Goal: Task Accomplishment & Management: Manage account settings

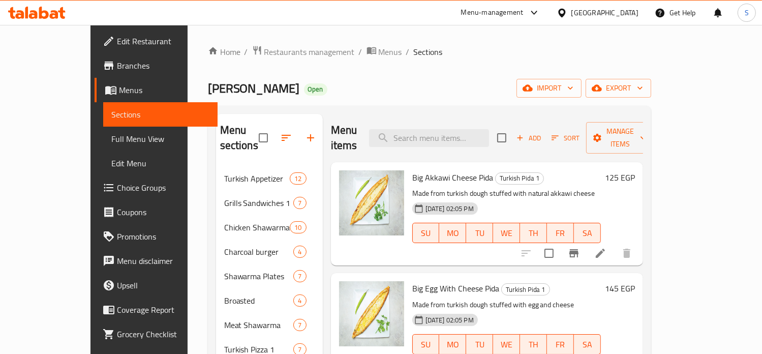
click at [540, 12] on icon at bounding box center [534, 13] width 12 height 12
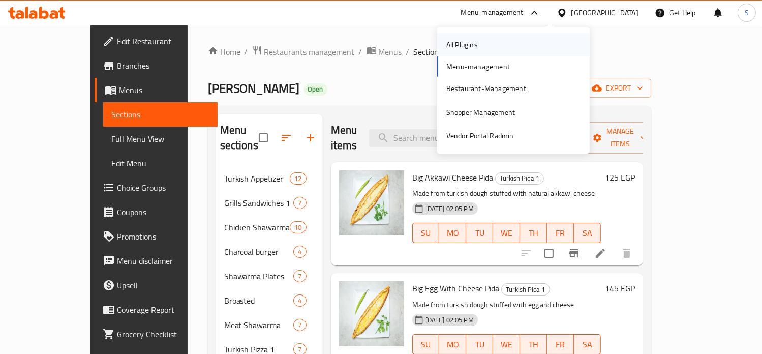
click at [524, 47] on div "All Plugins" at bounding box center [513, 44] width 153 height 23
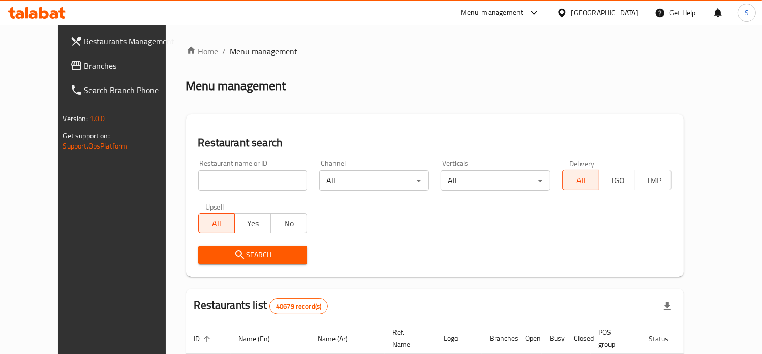
click at [84, 71] on span "Branches" at bounding box center [130, 65] width 93 height 12
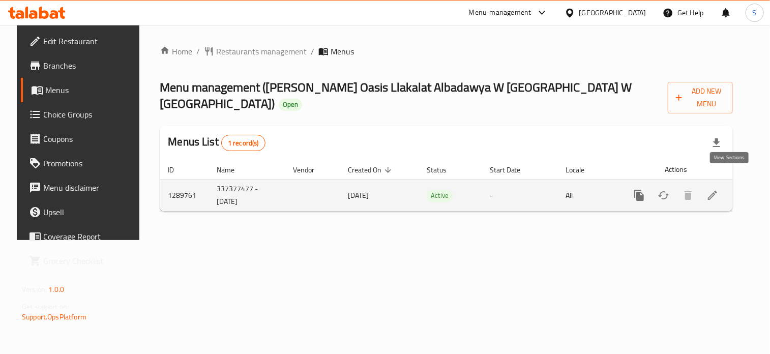
click at [718, 189] on icon "enhanced table" at bounding box center [712, 195] width 12 height 12
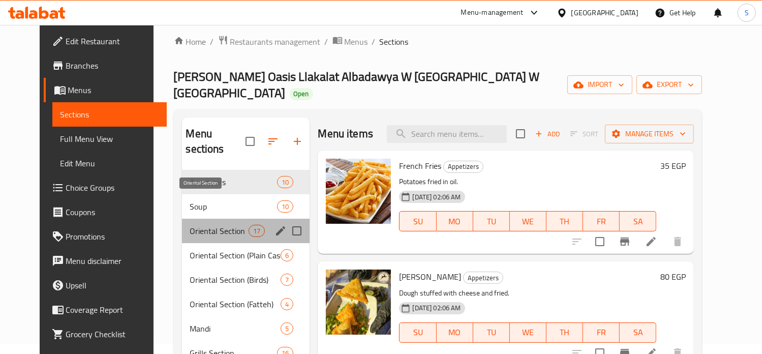
click at [215, 225] on span "Oriental Section" at bounding box center [219, 231] width 59 height 12
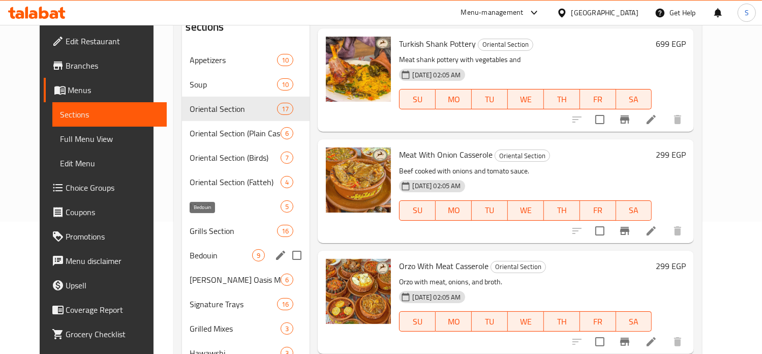
scroll to position [132, 0]
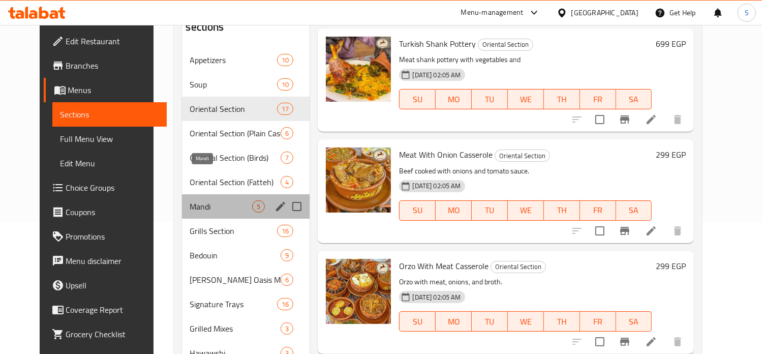
click at [190, 200] on span "Mandi" at bounding box center [221, 206] width 63 height 12
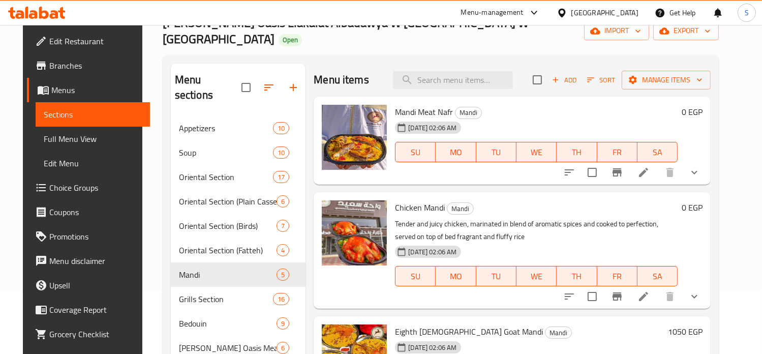
scroll to position [63, 0]
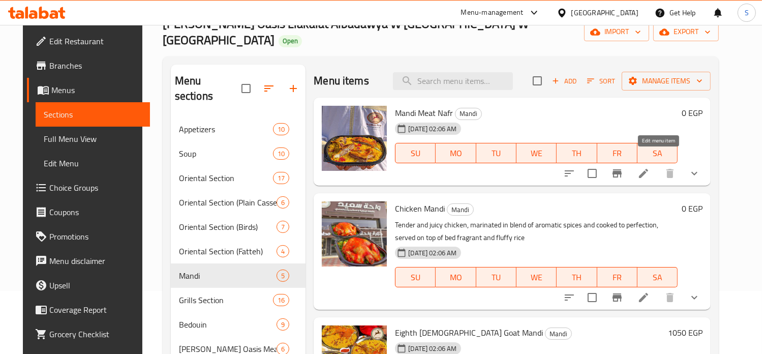
click at [650, 167] on icon at bounding box center [643, 173] width 12 height 12
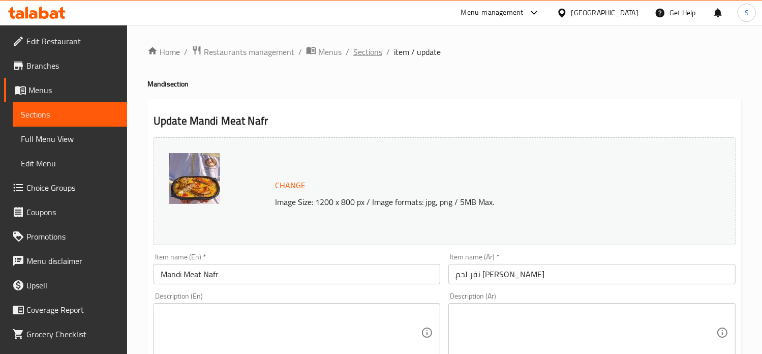
click at [372, 51] on span "Sections" at bounding box center [367, 52] width 29 height 12
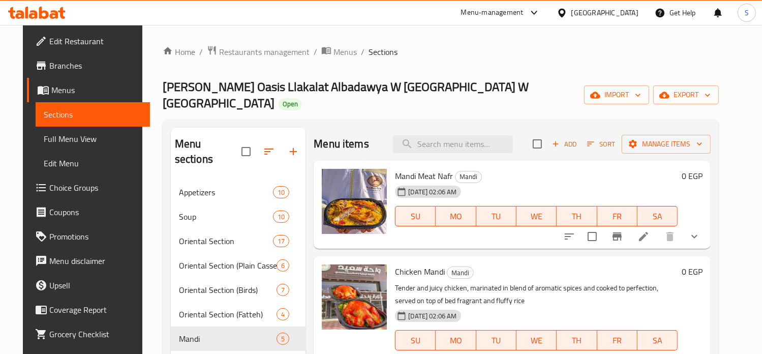
click at [702, 169] on h6 "0 EGP" at bounding box center [692, 176] width 21 height 14
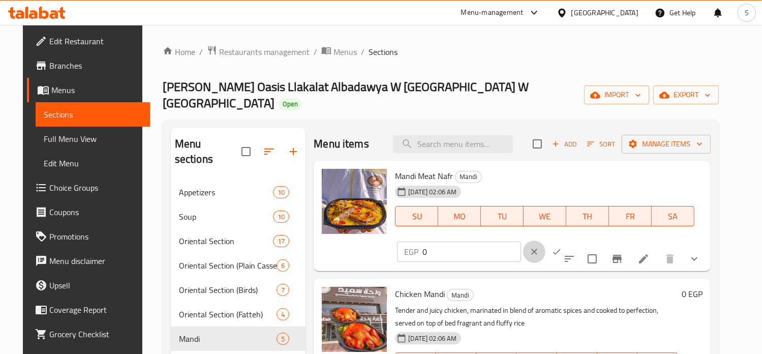
click at [539, 247] on icon "clear" at bounding box center [534, 252] width 10 height 10
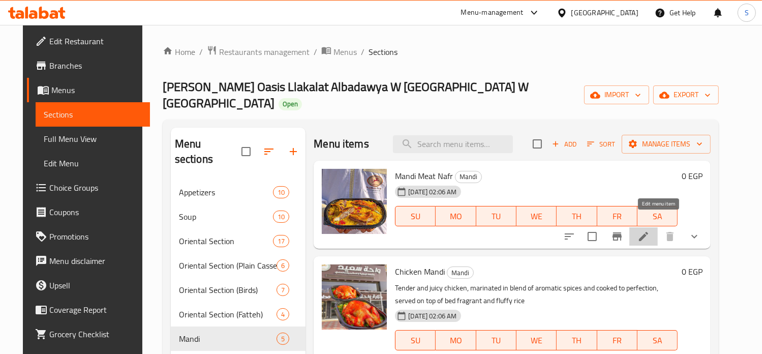
click at [650, 230] on icon at bounding box center [643, 236] width 12 height 12
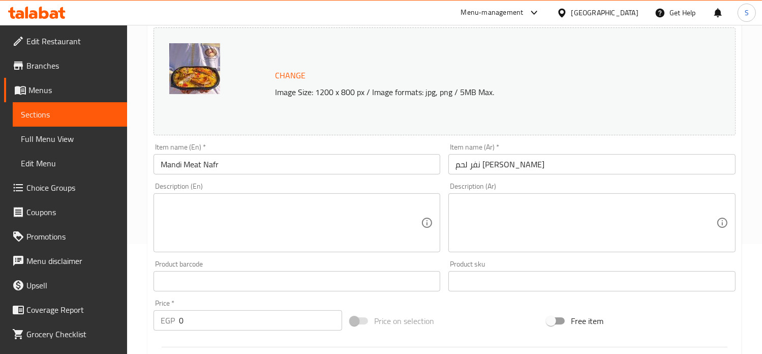
scroll to position [401, 0]
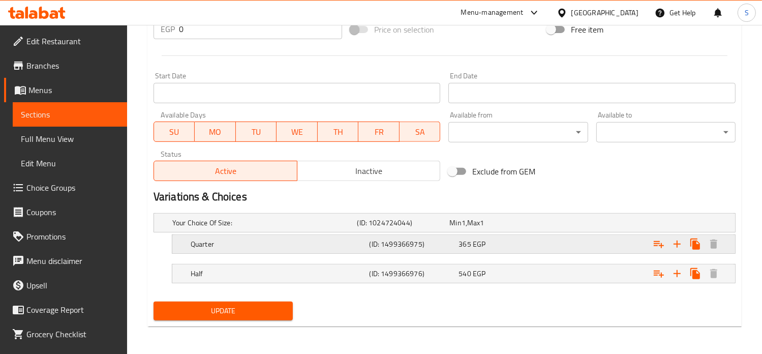
click at [466, 229] on span "EGP" at bounding box center [464, 222] width 4 height 13
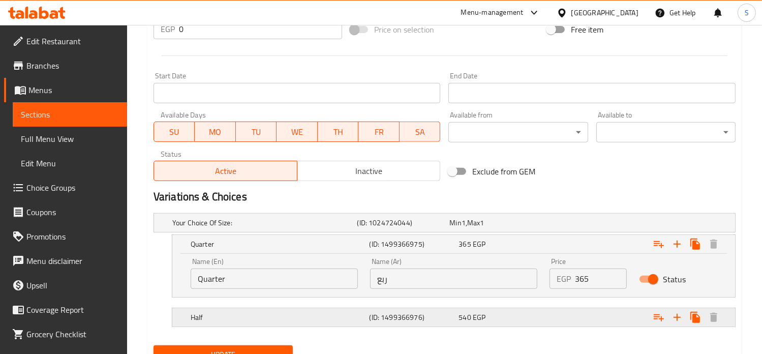
click at [503, 228] on div "540 EGP" at bounding box center [493, 223] width 88 height 10
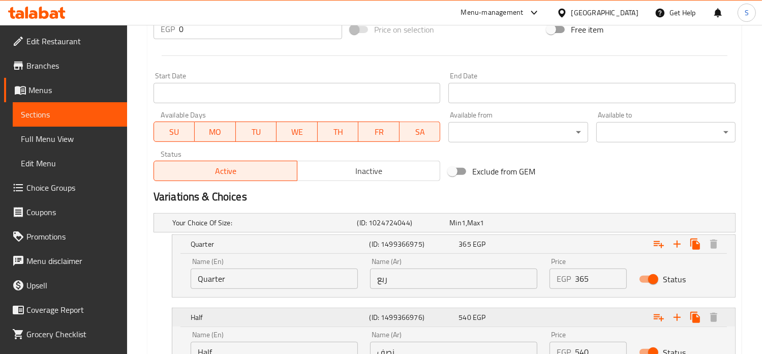
scroll to position [489, 0]
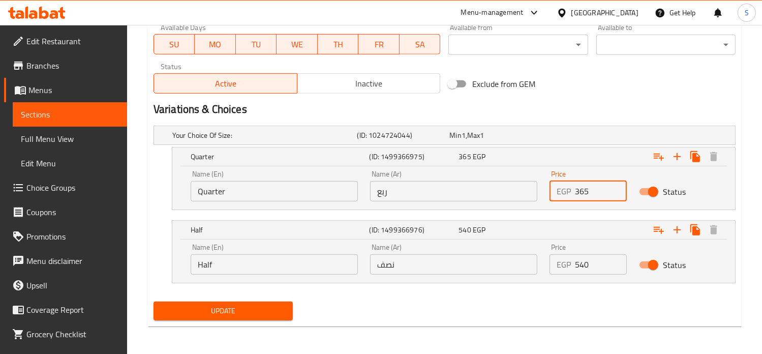
click at [580, 189] on input "365" at bounding box center [601, 191] width 52 height 20
click at [535, 306] on div "Update" at bounding box center [444, 310] width 590 height 27
click at [584, 191] on input "365" at bounding box center [601, 191] width 52 height 20
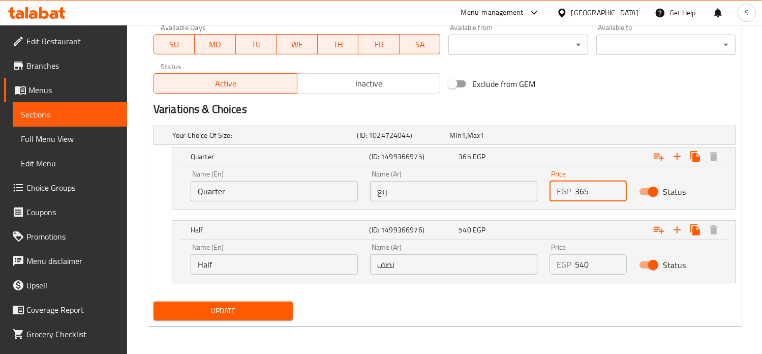
click at [584, 191] on input "365" at bounding box center [601, 191] width 52 height 20
type input "390"
click at [154, 301] on button "Update" at bounding box center [223, 310] width 139 height 19
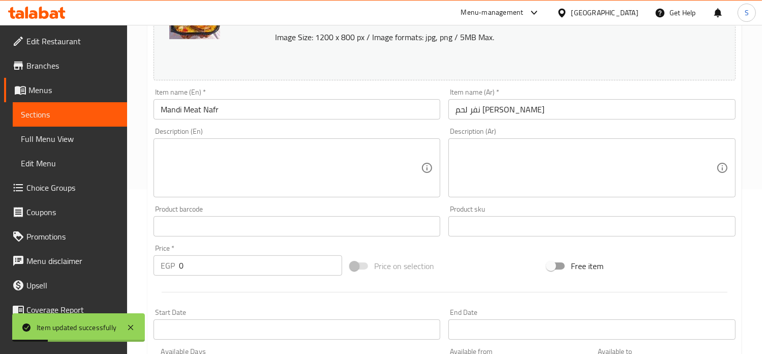
scroll to position [0, 0]
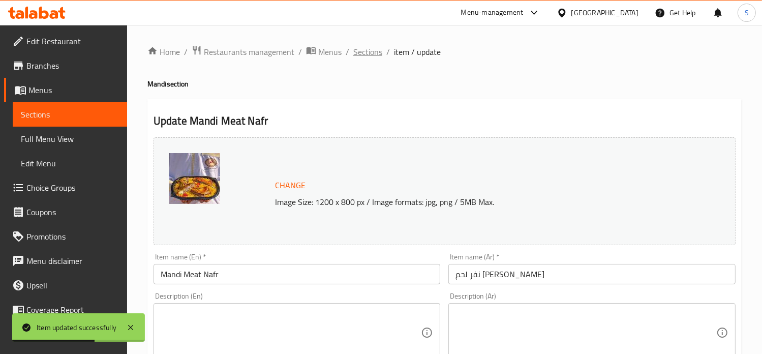
click at [369, 51] on span "Sections" at bounding box center [367, 52] width 29 height 12
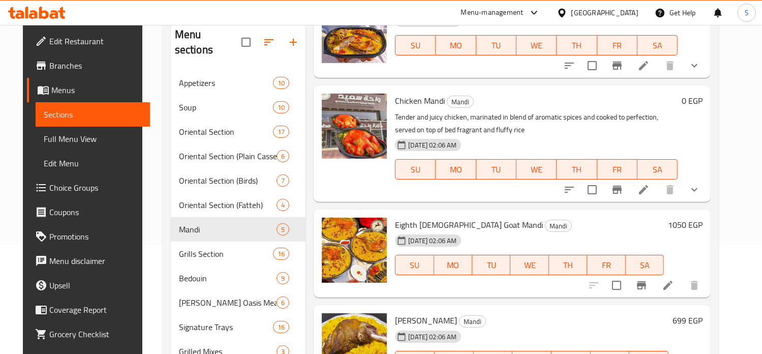
scroll to position [106, 0]
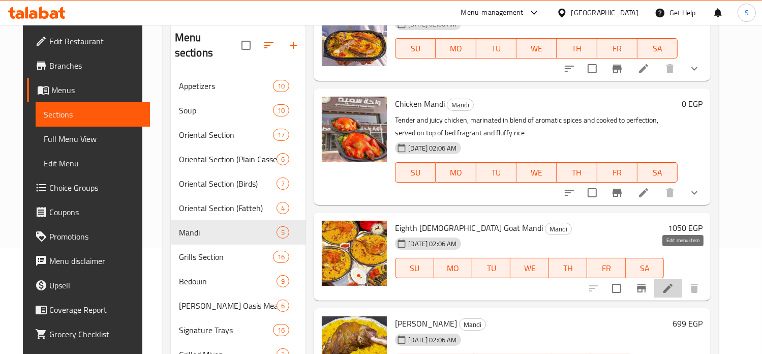
click at [674, 282] on icon at bounding box center [668, 288] width 12 height 12
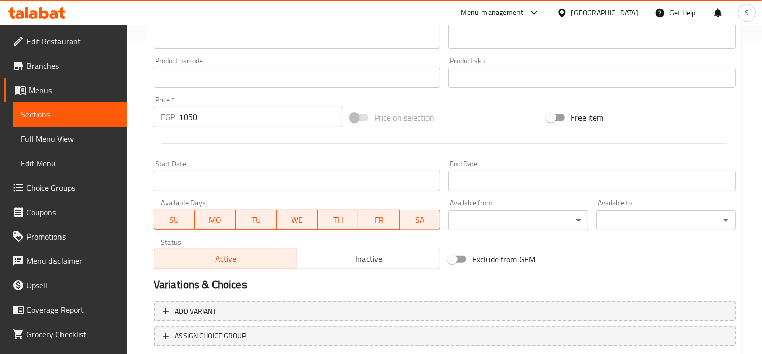
scroll to position [378, 0]
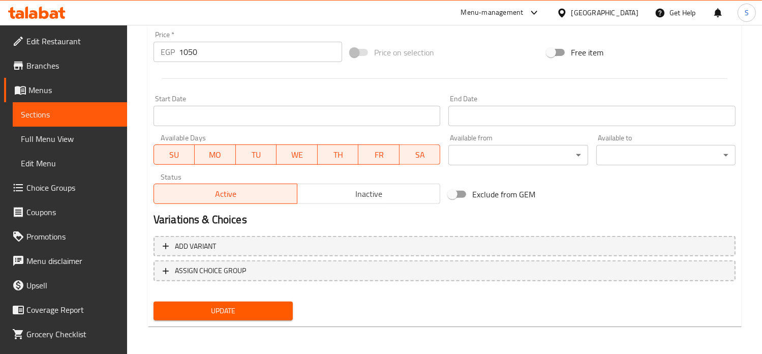
click at [186, 52] on input "1050" at bounding box center [260, 52] width 163 height 20
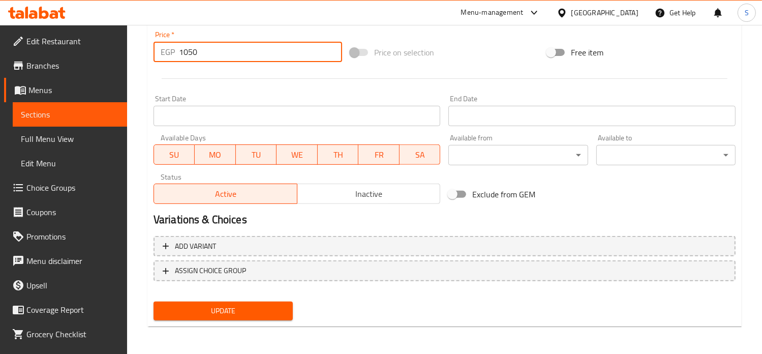
click at [186, 52] on input "1050" at bounding box center [260, 52] width 163 height 20
type input "1100"
click at [154, 301] on button "Update" at bounding box center [223, 310] width 139 height 19
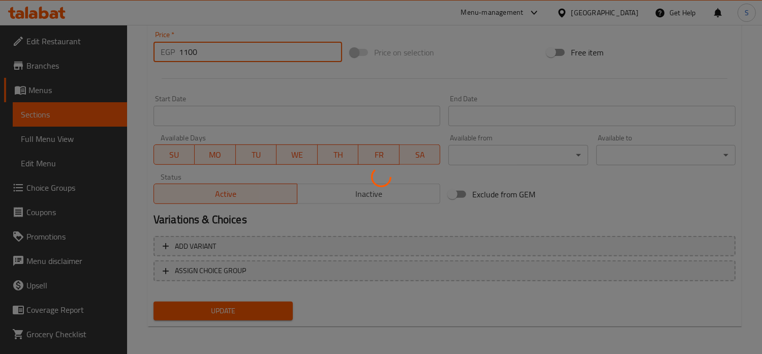
scroll to position [0, 0]
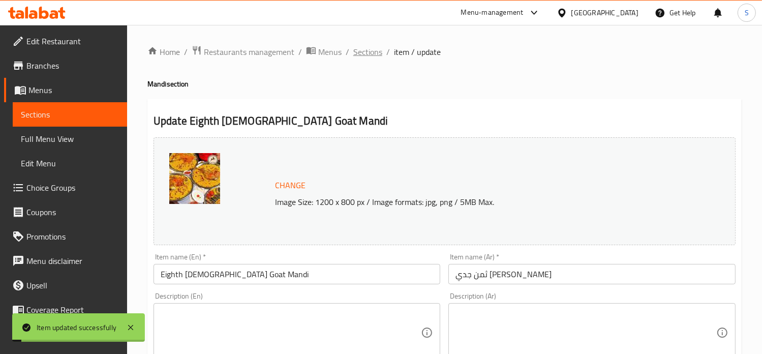
click at [368, 52] on span "Sections" at bounding box center [367, 52] width 29 height 12
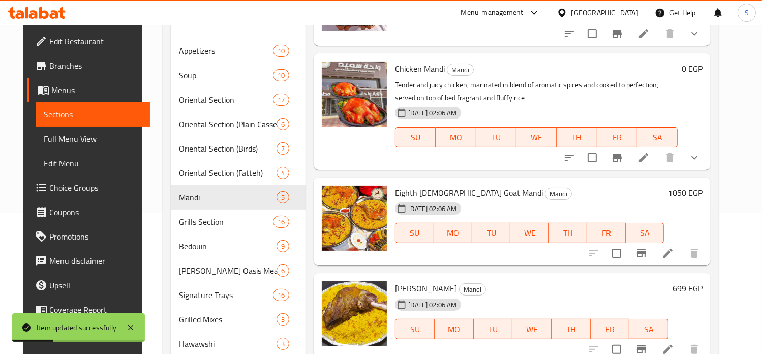
scroll to position [183, 0]
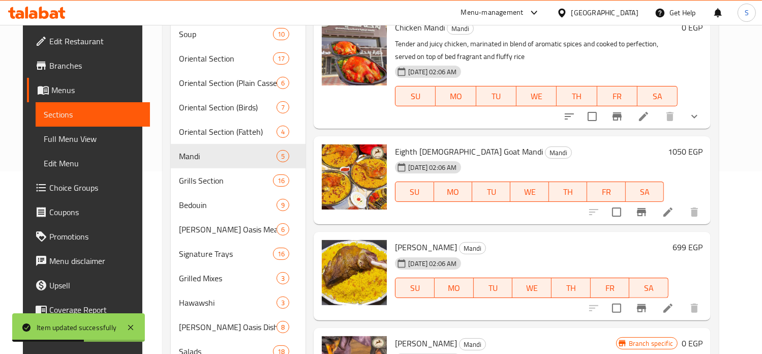
click at [694, 240] on h6 "699 EGP" at bounding box center [688, 247] width 30 height 14
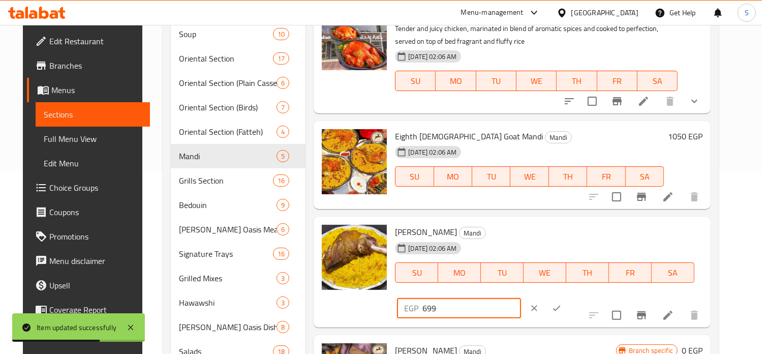
click at [521, 298] on input "699" at bounding box center [471, 308] width 98 height 20
type input "799"
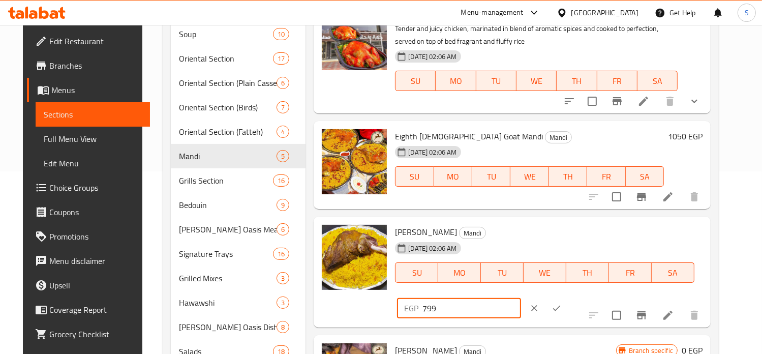
click at [562, 303] on icon "ok" at bounding box center [557, 308] width 10 height 10
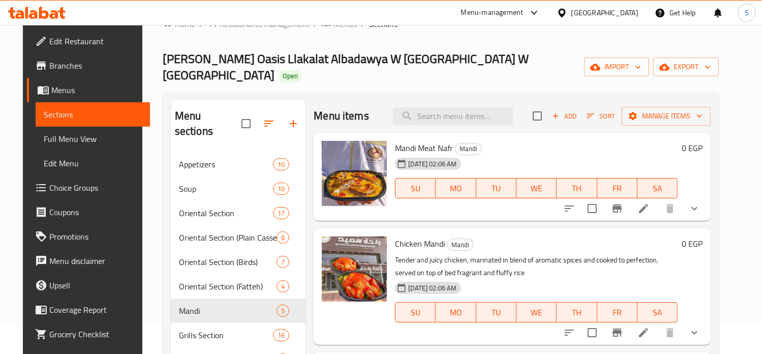
scroll to position [27, 0]
click at [650, 203] on icon at bounding box center [643, 209] width 12 height 12
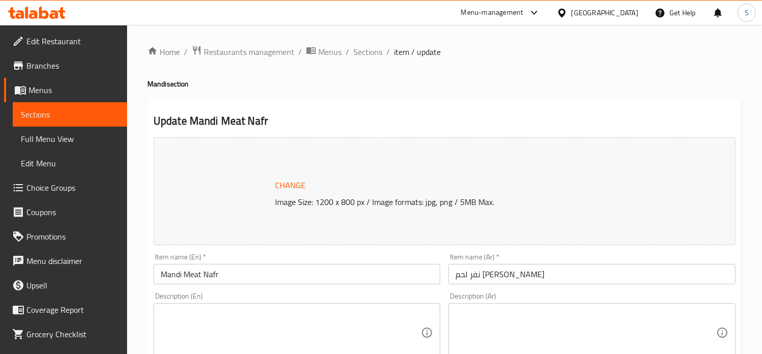
click at [661, 197] on div at bounding box center [381, 177] width 762 height 354
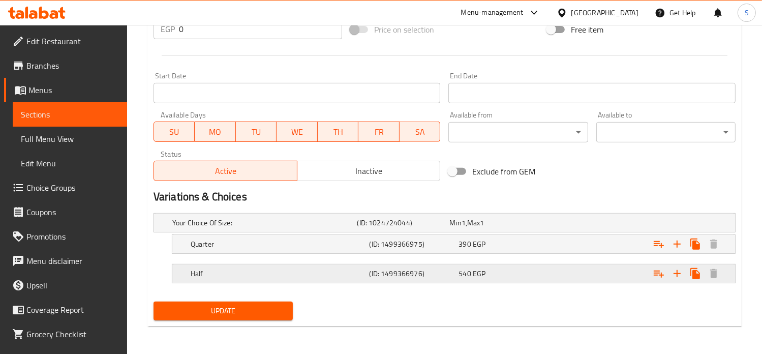
click at [508, 228] on div "540 EGP" at bounding box center [493, 223] width 88 height 10
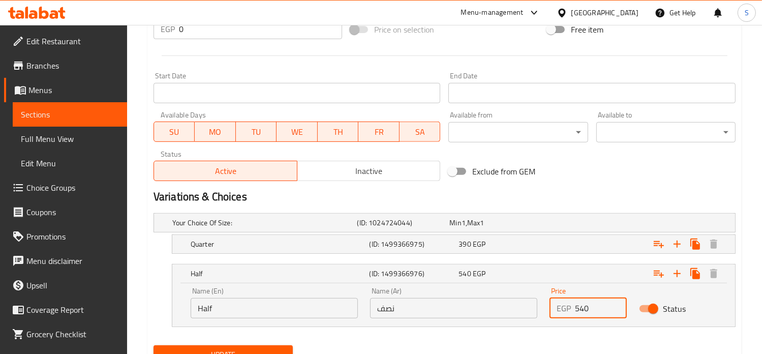
click at [584, 305] on input "540" at bounding box center [601, 308] width 52 height 20
type input "560"
click at [154, 345] on button "Update" at bounding box center [223, 354] width 139 height 19
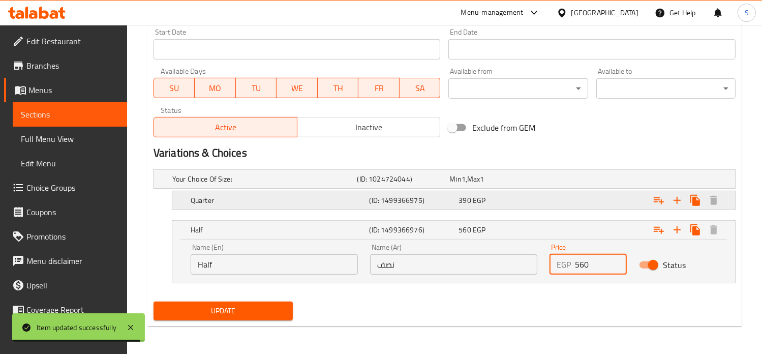
scroll to position [0, 0]
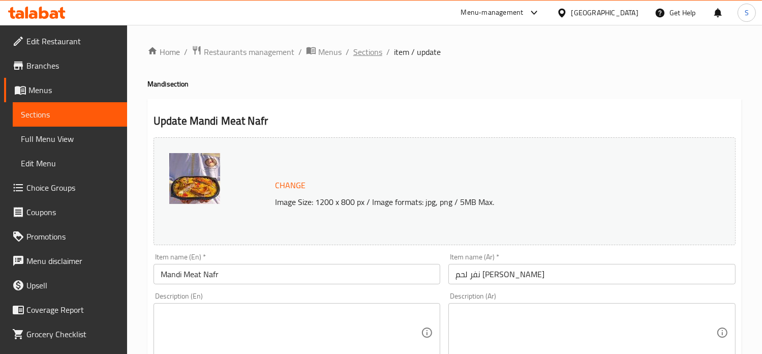
click at [368, 57] on span "Sections" at bounding box center [367, 52] width 29 height 12
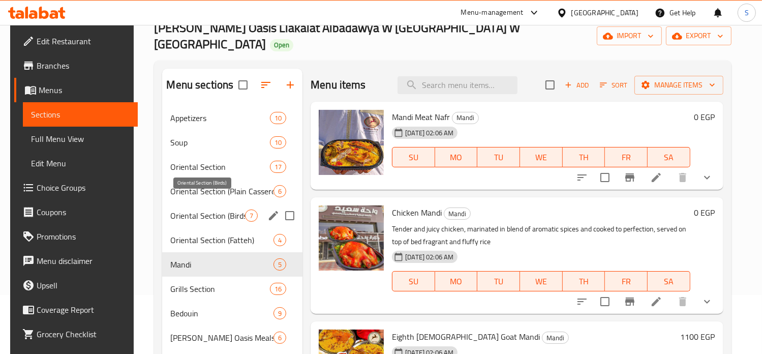
scroll to position [60, 0]
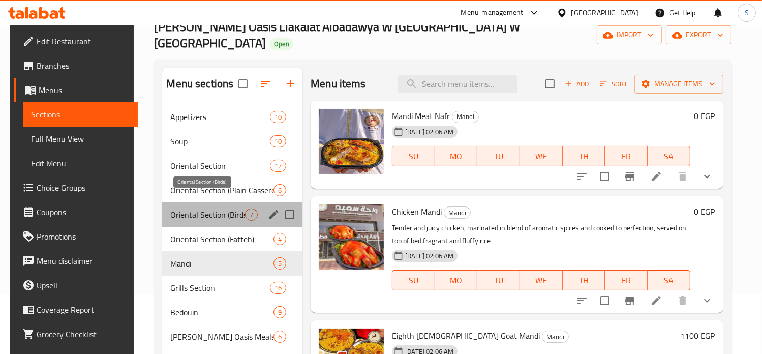
click at [205, 208] on span "Oriental Section (Birds)" at bounding box center [207, 214] width 75 height 12
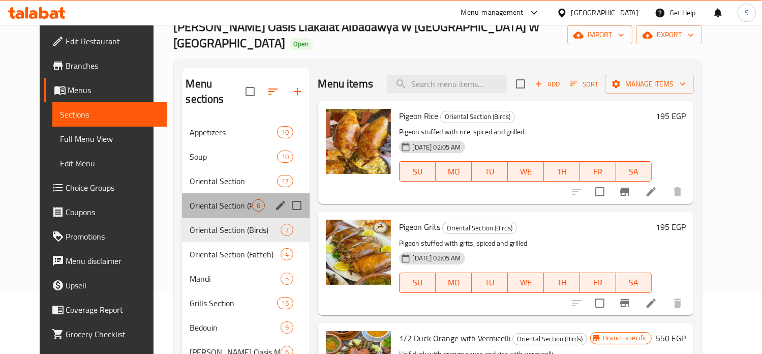
click at [216, 193] on div "Oriental Section (Plain Casseroles) 6" at bounding box center [246, 205] width 128 height 24
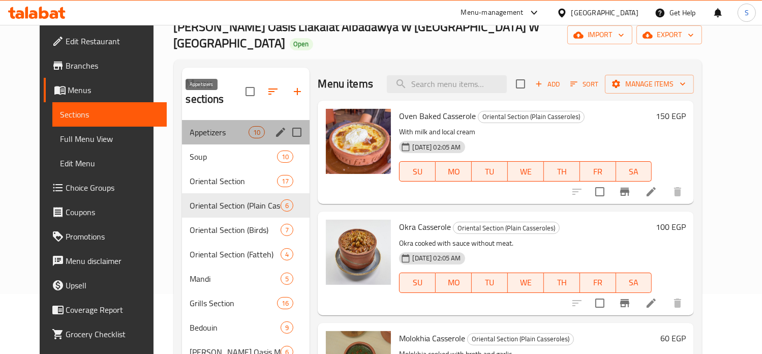
click at [199, 126] on span "Appetizers" at bounding box center [219, 132] width 59 height 12
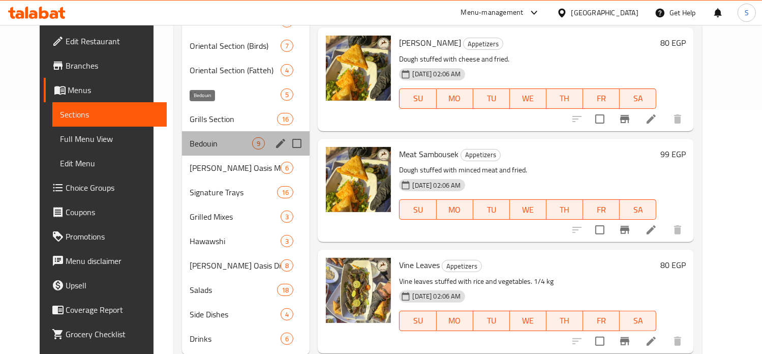
click at [206, 137] on span "Bedouin" at bounding box center [221, 143] width 63 height 12
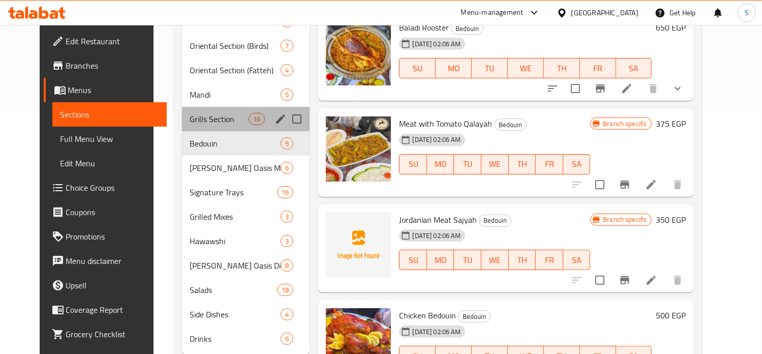
click at [197, 107] on div "Grills Section 16" at bounding box center [246, 119] width 128 height 24
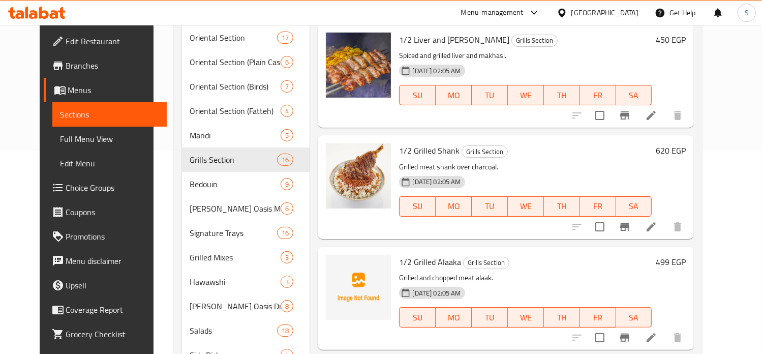
scroll to position [789, 0]
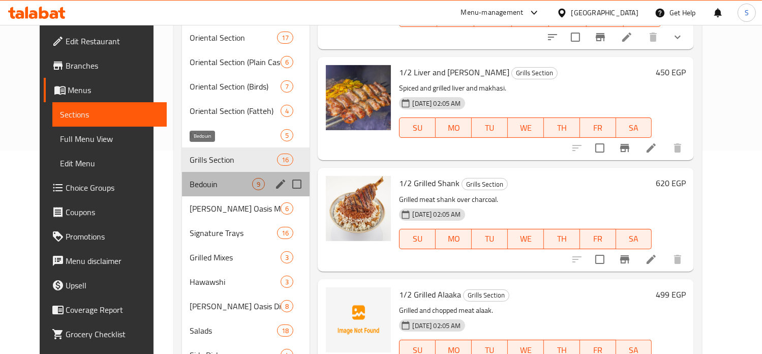
click at [190, 178] on span "Bedouin" at bounding box center [221, 184] width 63 height 12
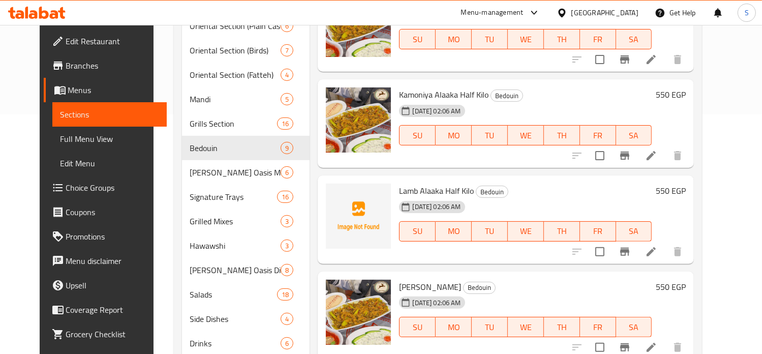
scroll to position [244, 0]
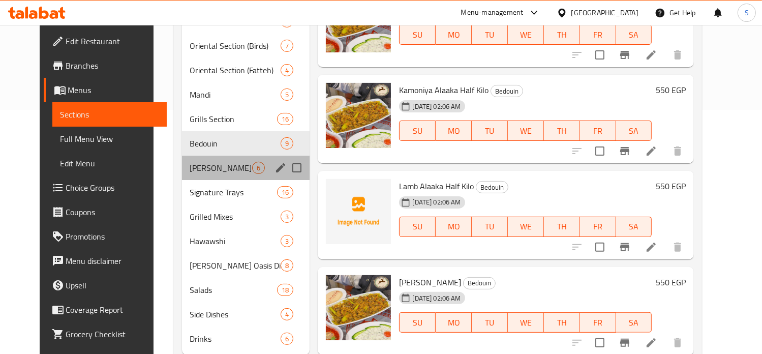
click at [212, 156] on div "[PERSON_NAME] Oasis Meals 6" at bounding box center [246, 168] width 128 height 24
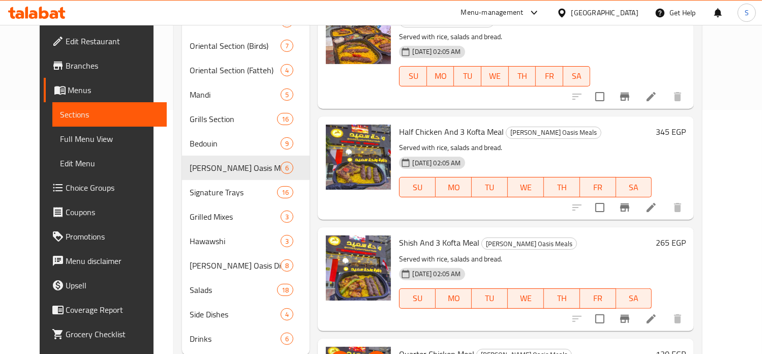
scroll to position [34, 0]
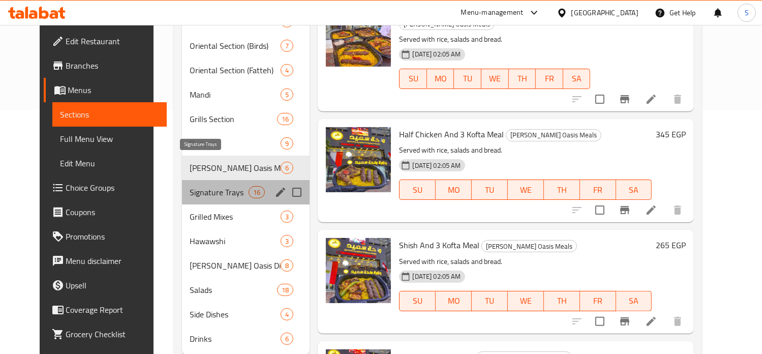
click at [191, 186] on span "Signature Trays" at bounding box center [219, 192] width 59 height 12
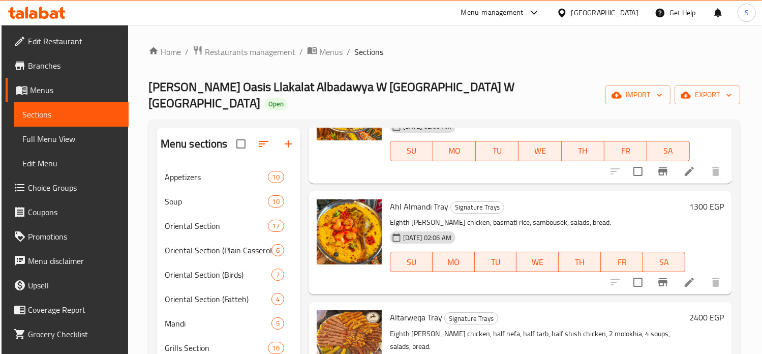
scroll to position [718, 0]
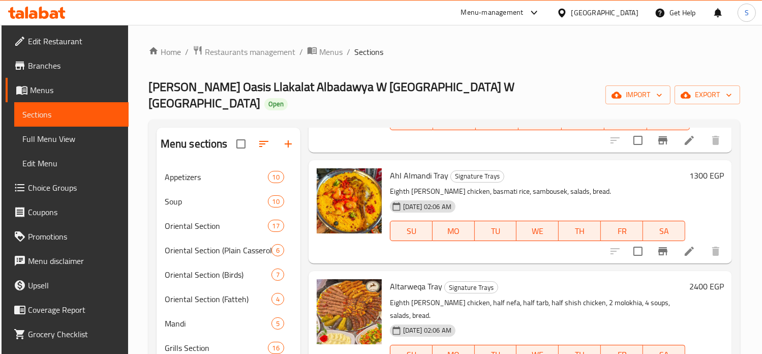
click at [690, 175] on h6 "1300 EGP" at bounding box center [706, 175] width 35 height 14
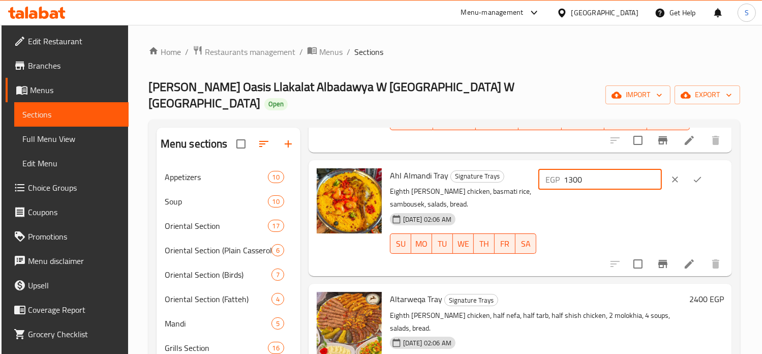
click at [617, 175] on input "1300" at bounding box center [613, 179] width 98 height 20
type input "1600"
click at [691, 180] on button "ok" at bounding box center [697, 179] width 22 height 22
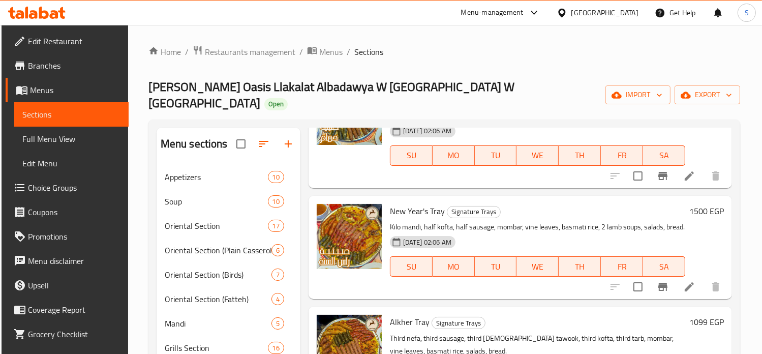
scroll to position [220, 0]
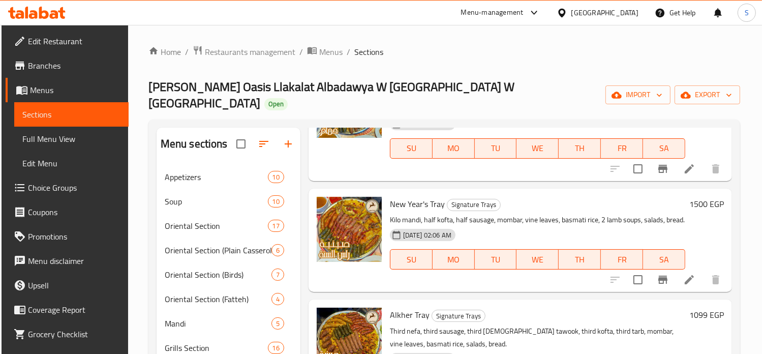
click at [694, 197] on h6 "1500 EGP" at bounding box center [706, 204] width 35 height 14
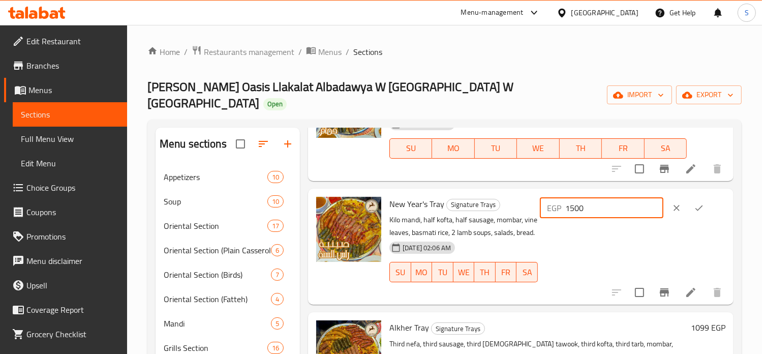
click at [590, 198] on input "1500" at bounding box center [614, 208] width 98 height 20
type input "1800"
click at [695, 199] on button "ok" at bounding box center [699, 208] width 22 height 22
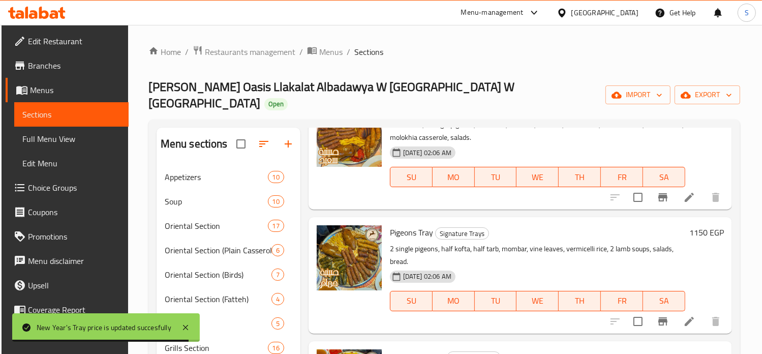
scroll to position [67, 0]
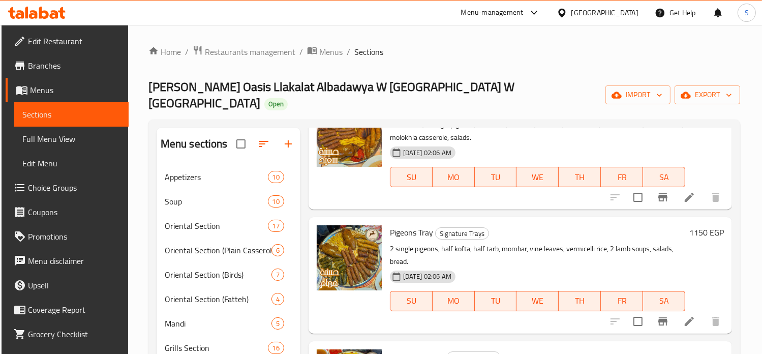
click at [693, 225] on h6 "1150 EGP" at bounding box center [706, 232] width 35 height 14
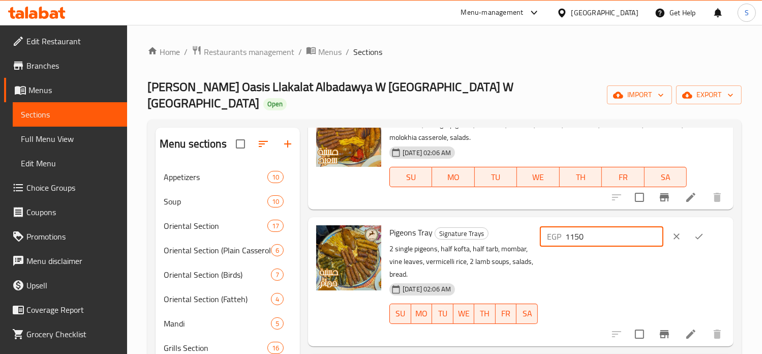
click at [594, 226] on input "1150" at bounding box center [614, 236] width 98 height 20
type input "1380"
click at [691, 225] on button "ok" at bounding box center [699, 236] width 22 height 22
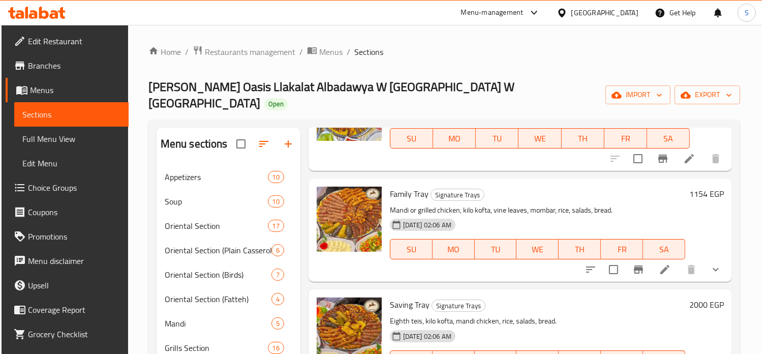
scroll to position [1045, 0]
click at [689, 191] on h6 "1154 EGP" at bounding box center [706, 194] width 35 height 14
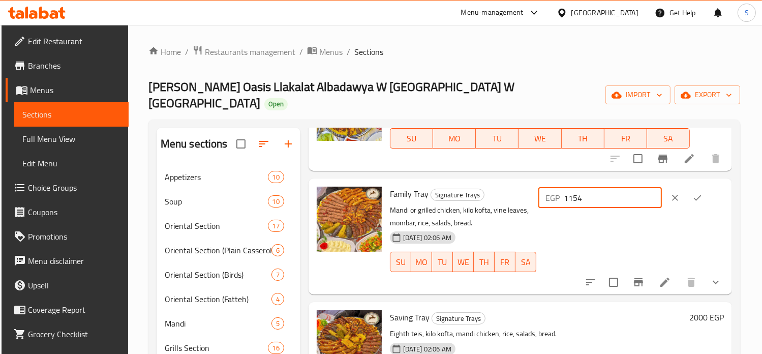
click at [592, 197] on input "1154" at bounding box center [613, 198] width 98 height 20
type input "1400"
click at [696, 196] on icon "ok" at bounding box center [697, 198] width 10 height 10
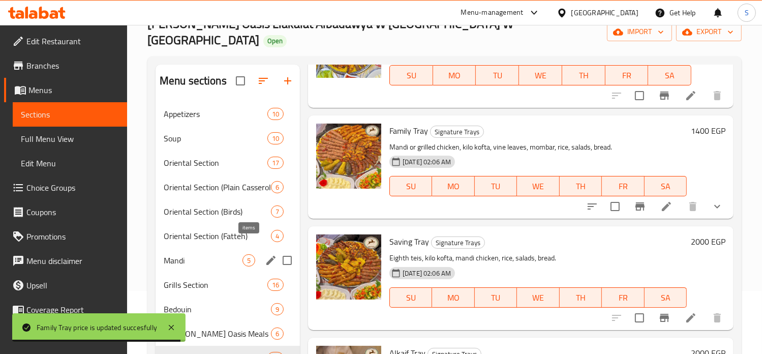
scroll to position [85, 0]
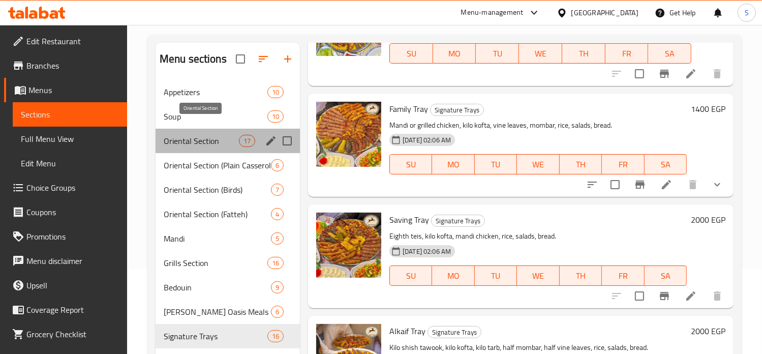
click at [212, 135] on span "Oriental Section" at bounding box center [201, 141] width 75 height 12
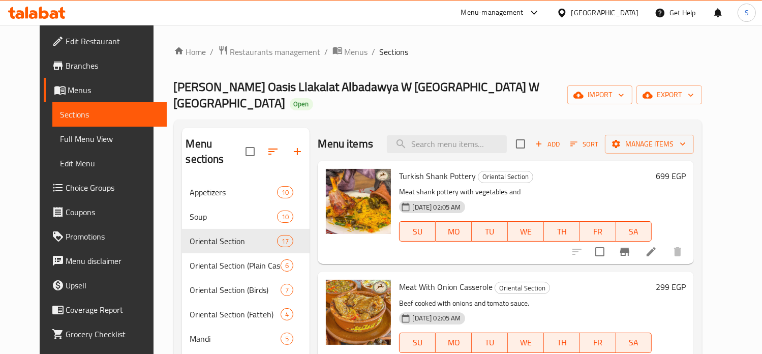
click at [686, 169] on h6 "699 EGP" at bounding box center [671, 176] width 30 height 14
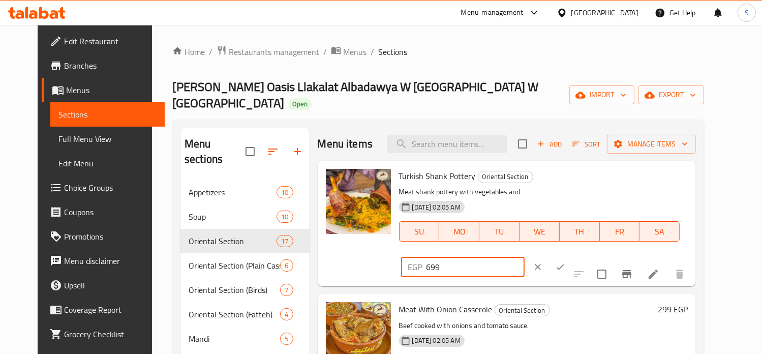
click at [525, 257] on input "699" at bounding box center [476, 267] width 98 height 20
type input "749"
click at [565, 262] on icon "ok" at bounding box center [560, 267] width 10 height 10
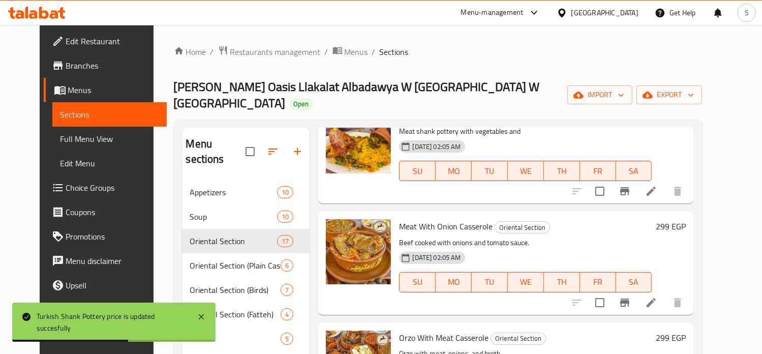
scroll to position [63, 0]
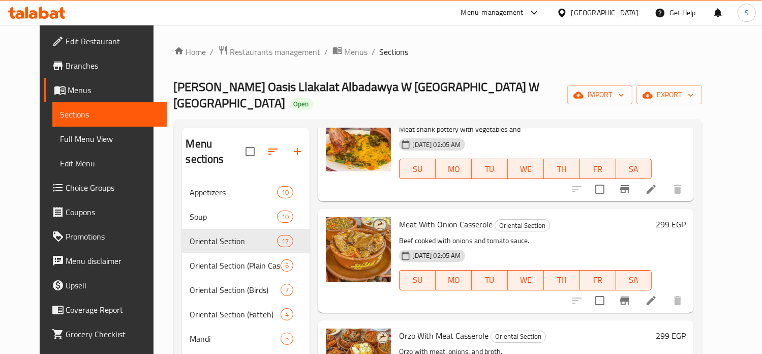
click at [686, 217] on h6 "299 EGP" at bounding box center [671, 224] width 30 height 14
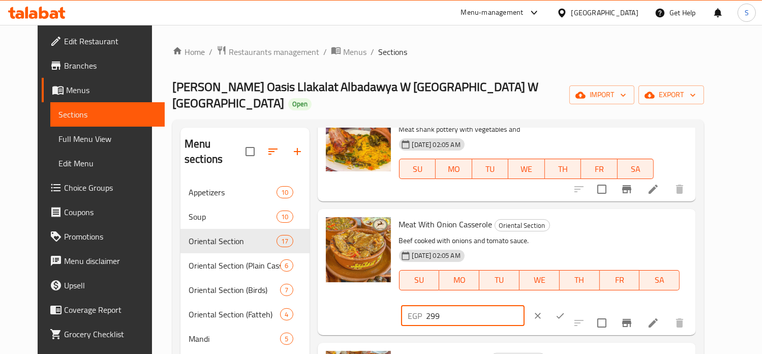
click at [525, 306] on input "299" at bounding box center [476, 316] width 98 height 20
type input "325"
click at [565, 311] on icon "ok" at bounding box center [560, 316] width 10 height 10
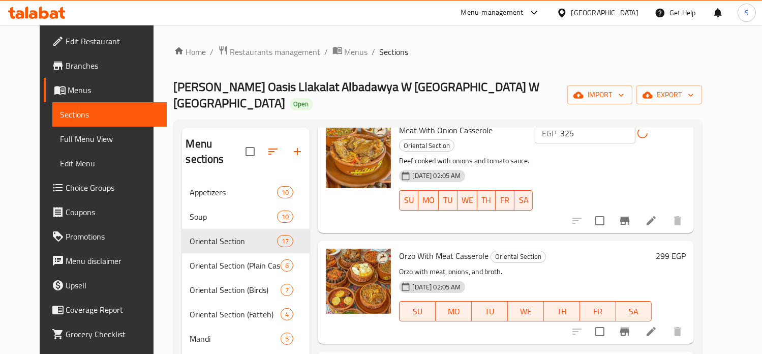
scroll to position [161, 0]
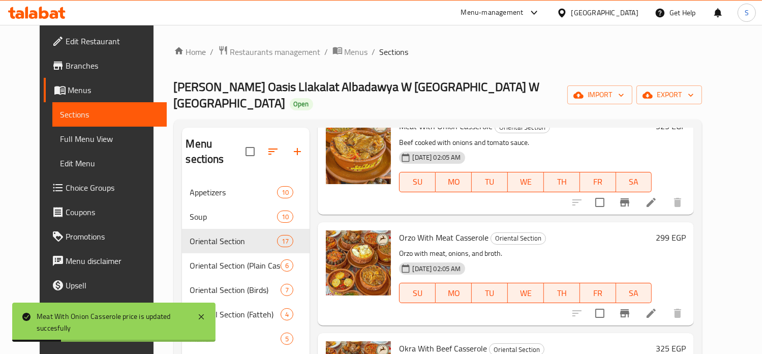
click at [686, 230] on h6 "299 EGP" at bounding box center [671, 237] width 30 height 14
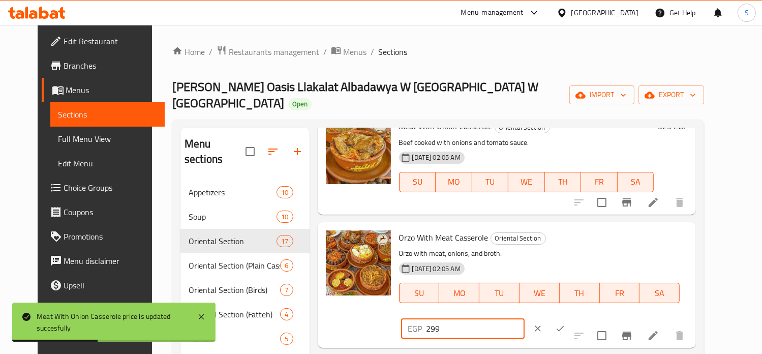
click at [525, 318] on input "299" at bounding box center [476, 328] width 98 height 20
type input "325"
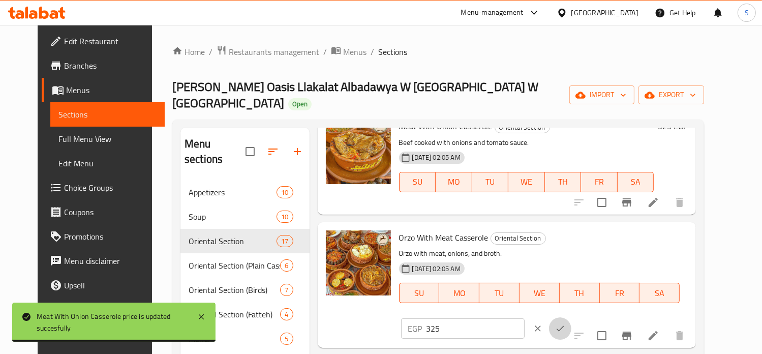
click at [565, 323] on icon "ok" at bounding box center [560, 328] width 10 height 10
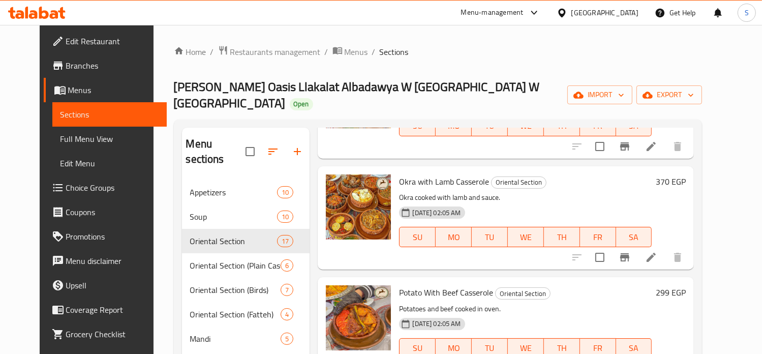
scroll to position [493, 0]
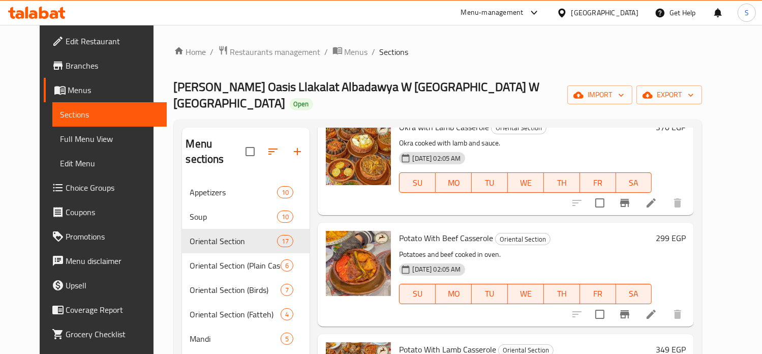
click at [686, 231] on h6 "299 EGP" at bounding box center [671, 238] width 30 height 14
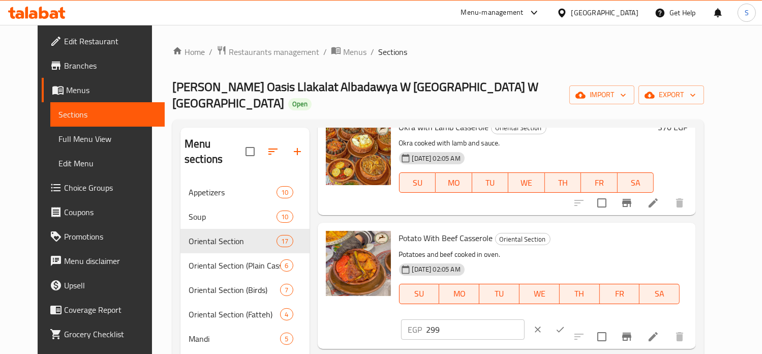
click at [525, 319] on input "299" at bounding box center [476, 329] width 98 height 20
type input "349"
click at [571, 318] on button "ok" at bounding box center [560, 329] width 22 height 22
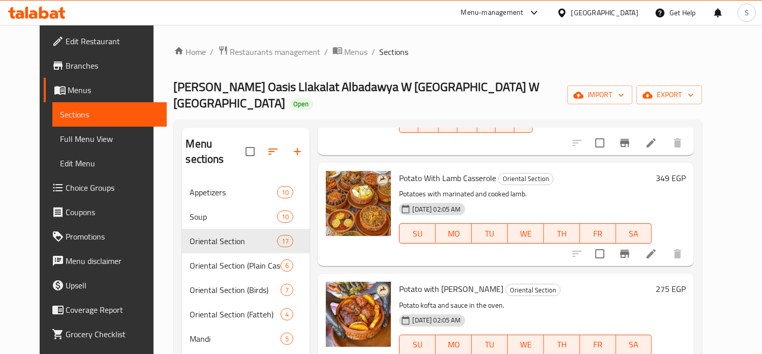
scroll to position [680, 0]
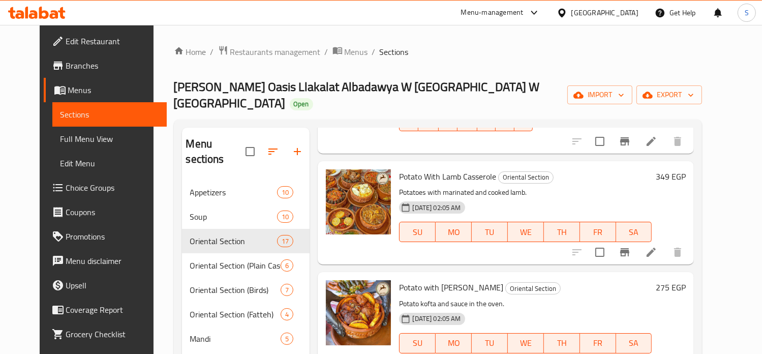
click at [686, 280] on h6 "275 EGP" at bounding box center [671, 287] width 30 height 14
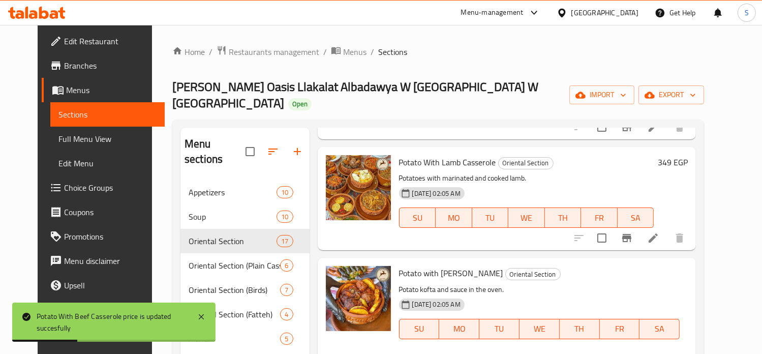
type input "299"
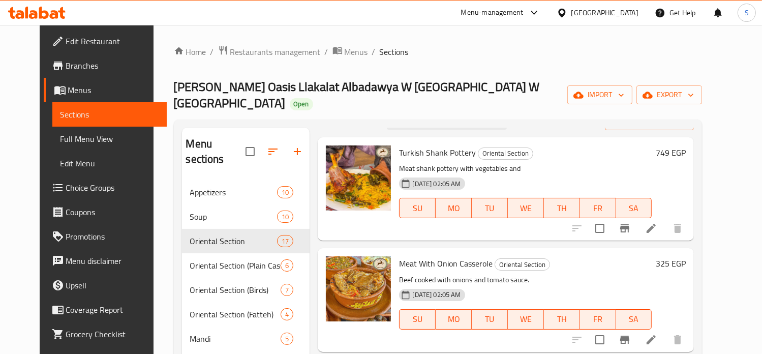
scroll to position [0, 0]
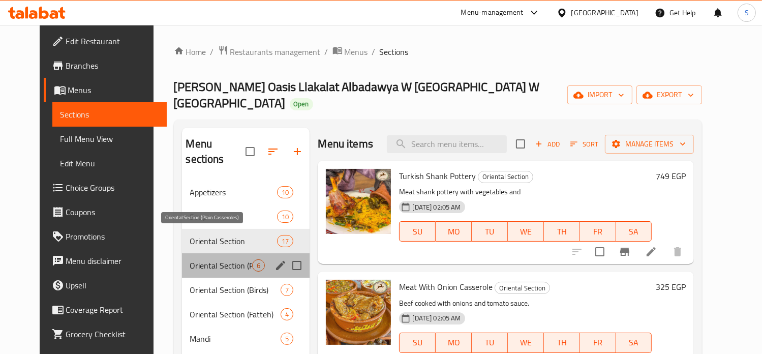
click at [223, 259] on span "Oriental Section (Plain Casseroles)" at bounding box center [221, 265] width 63 height 12
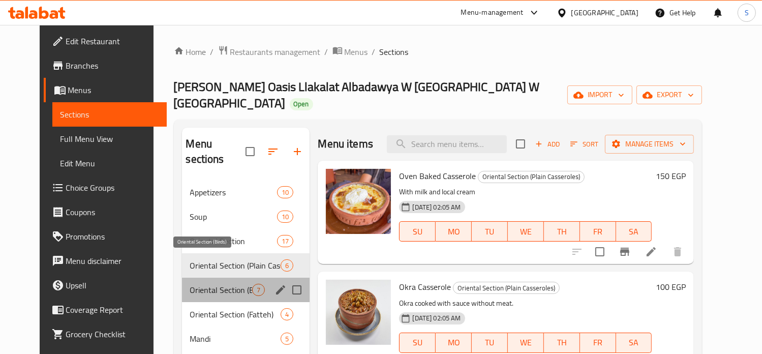
click at [218, 284] on span "Oriental Section (Birds)" at bounding box center [221, 290] width 63 height 12
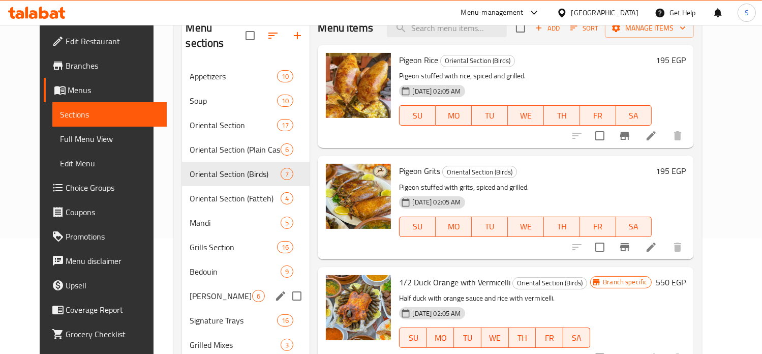
scroll to position [132, 0]
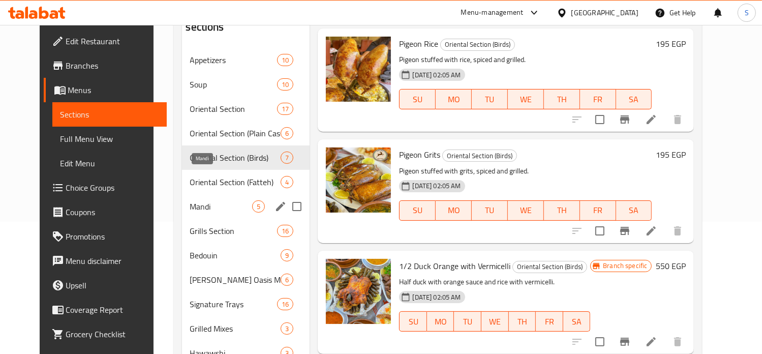
click at [190, 200] on span "Mandi" at bounding box center [221, 206] width 63 height 12
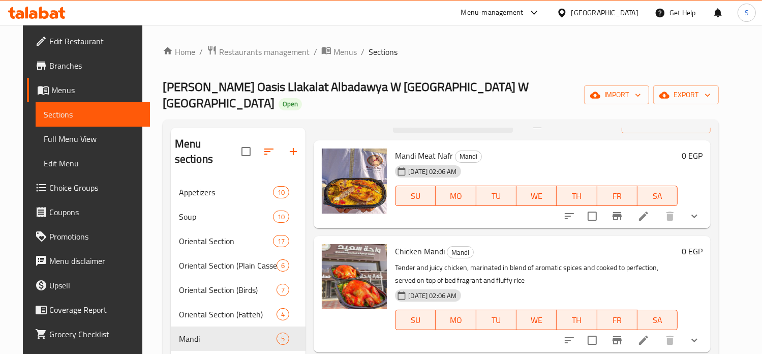
scroll to position [77, 0]
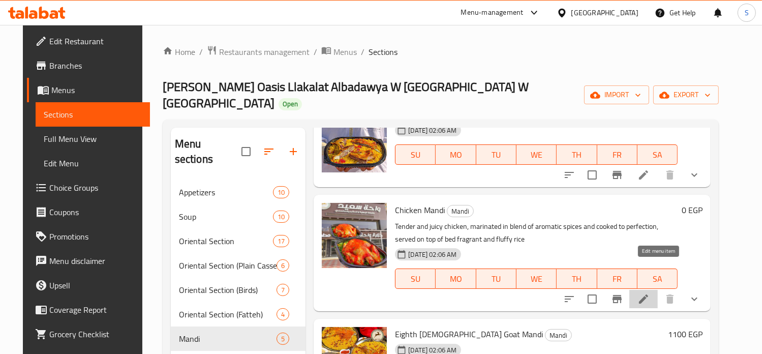
click at [650, 293] on icon at bounding box center [643, 299] width 12 height 12
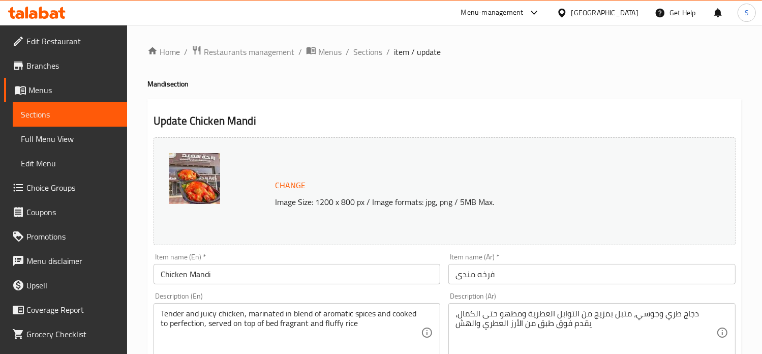
scroll to position [401, 0]
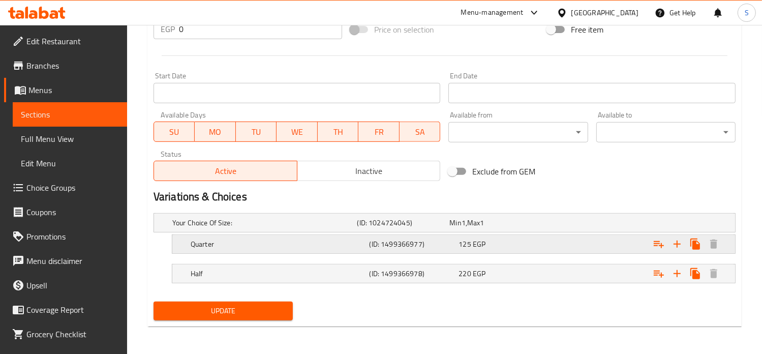
click at [528, 230] on div "125 EGP" at bounding box center [493, 223] width 93 height 14
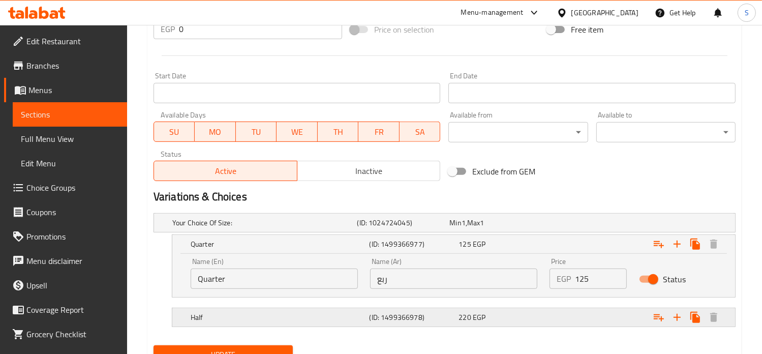
click at [541, 234] on div "Half (ID: 1499366978) 220 EGP" at bounding box center [447, 222] width 555 height 22
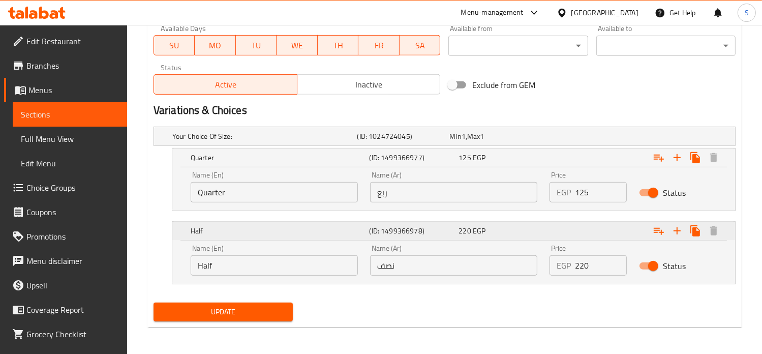
scroll to position [489, 0]
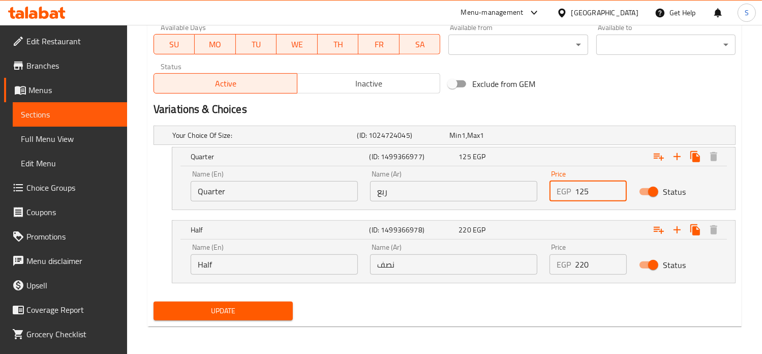
click at [581, 197] on input "125" at bounding box center [601, 191] width 52 height 20
type input "130"
click at [583, 268] on input "220" at bounding box center [601, 264] width 52 height 20
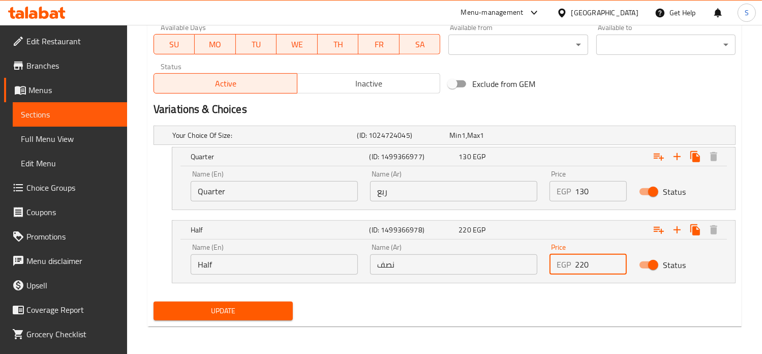
click at [583, 268] on input "220" at bounding box center [601, 264] width 52 height 20
type input "260"
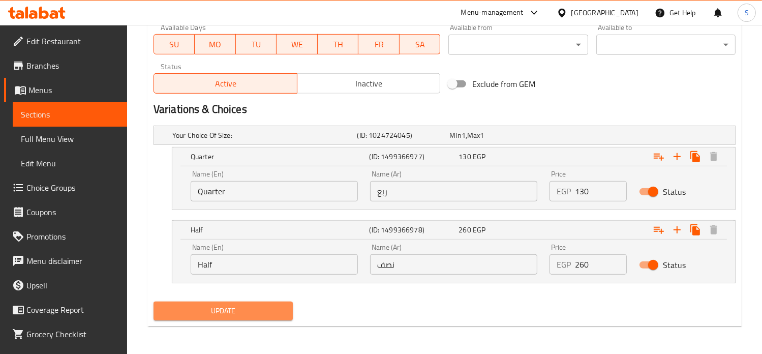
click at [258, 318] on button "Update" at bounding box center [223, 310] width 139 height 19
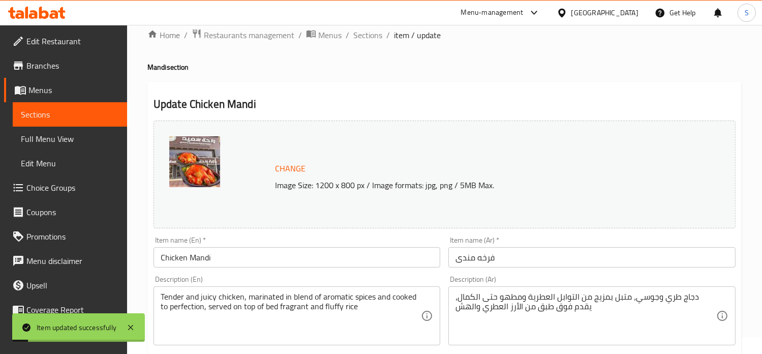
scroll to position [0, 0]
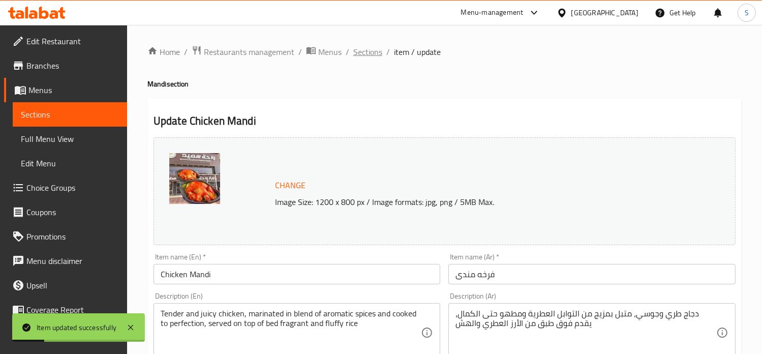
click at [364, 50] on span "Sections" at bounding box center [367, 52] width 29 height 12
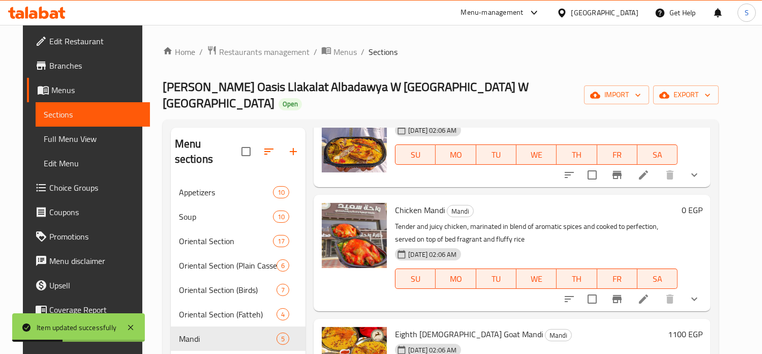
scroll to position [244, 0]
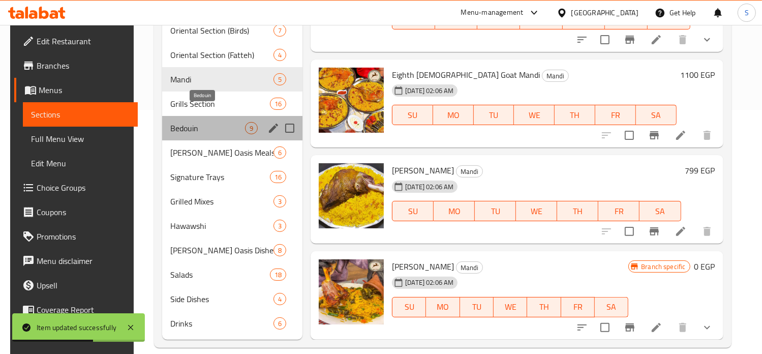
click at [206, 122] on span "Bedouin" at bounding box center [207, 128] width 75 height 12
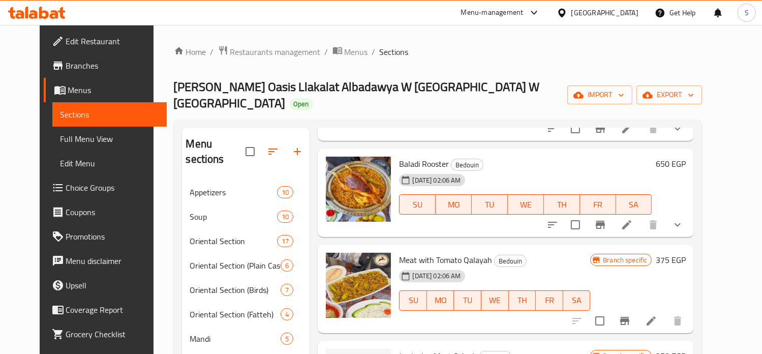
scroll to position [114, 0]
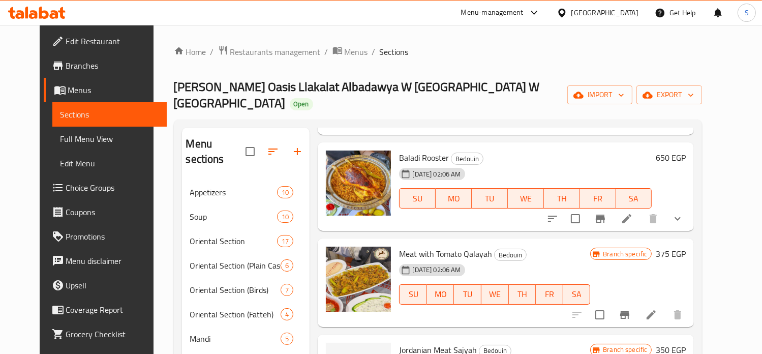
click at [686, 150] on h6 "650 EGP" at bounding box center [671, 157] width 30 height 14
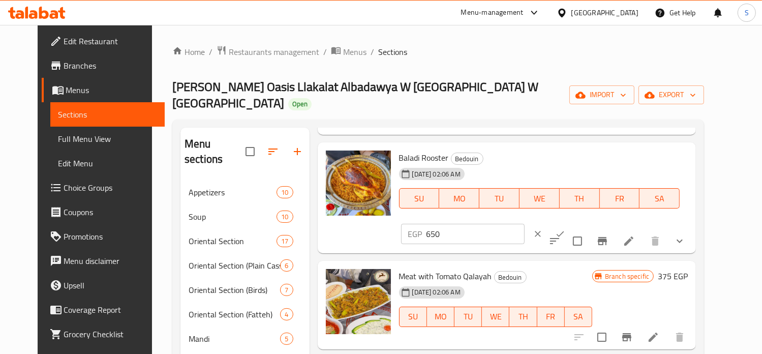
click at [525, 224] on input "650" at bounding box center [476, 234] width 98 height 20
type input "799"
click at [565, 229] on icon "ok" at bounding box center [560, 234] width 10 height 10
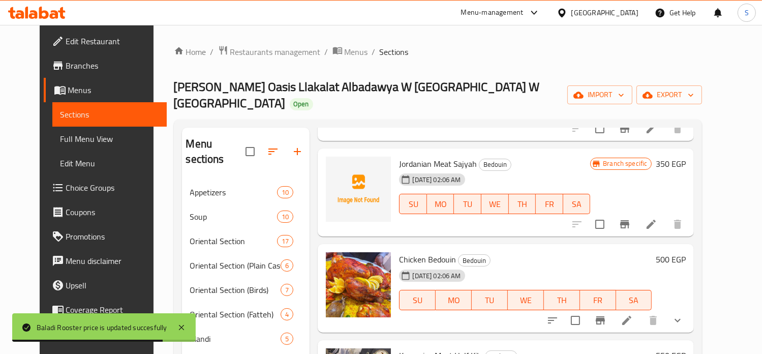
scroll to position [317, 0]
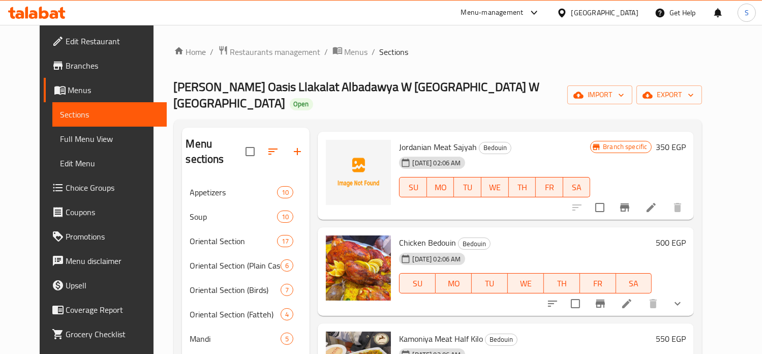
click at [686, 235] on h6 "500 EGP" at bounding box center [671, 242] width 30 height 14
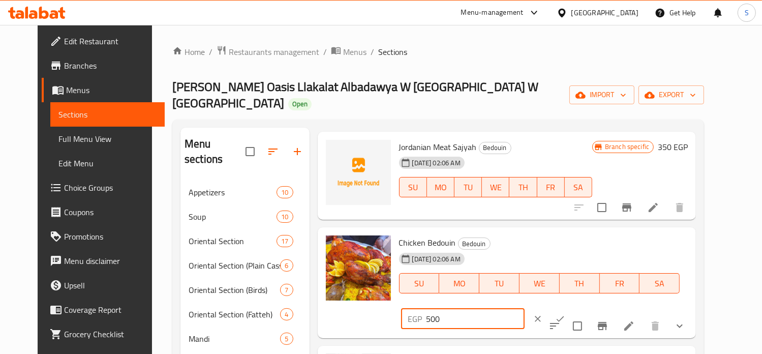
click at [525, 309] on input "500" at bounding box center [476, 319] width 98 height 20
type input "600"
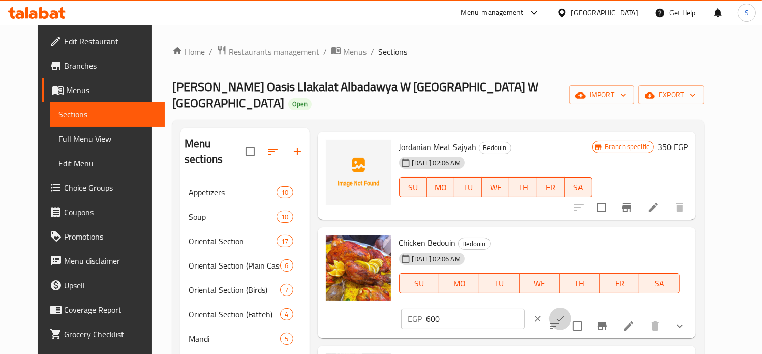
click at [571, 308] on button "ok" at bounding box center [560, 319] width 22 height 22
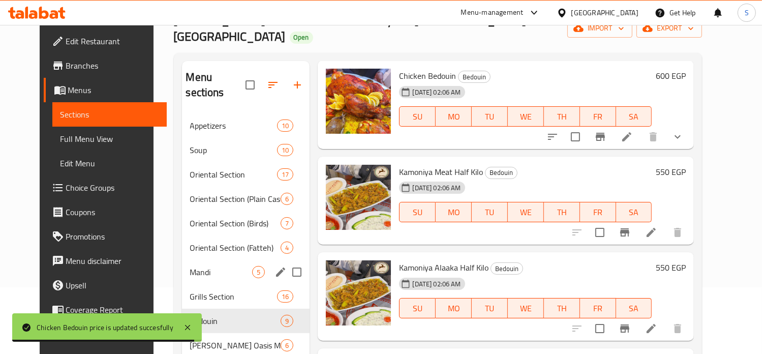
scroll to position [77, 0]
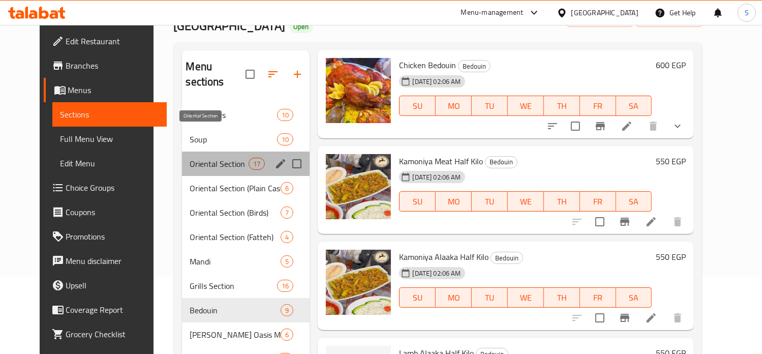
click at [200, 158] on span "Oriental Section" at bounding box center [219, 164] width 59 height 12
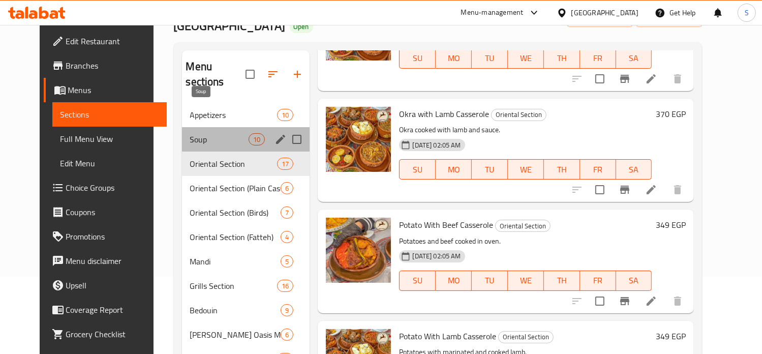
click at [221, 133] on span "Soup" at bounding box center [219, 139] width 59 height 12
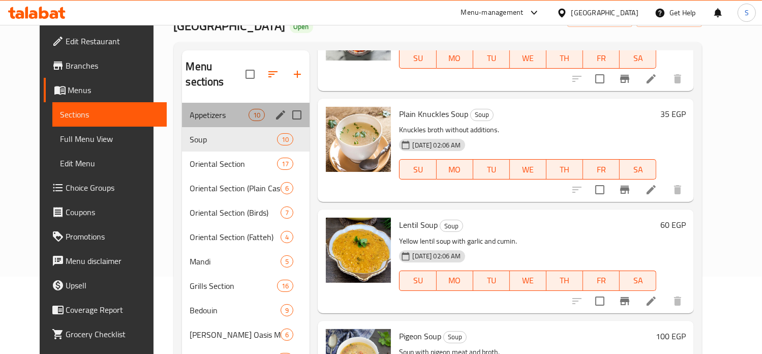
click at [208, 103] on div "Appetizers 10" at bounding box center [246, 115] width 128 height 24
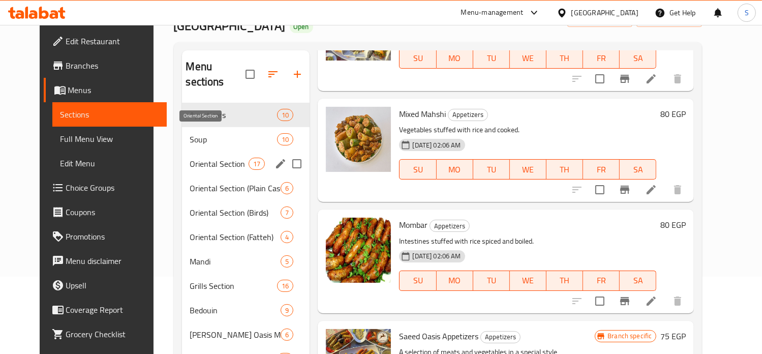
click at [206, 158] on span "Oriental Section" at bounding box center [219, 164] width 59 height 12
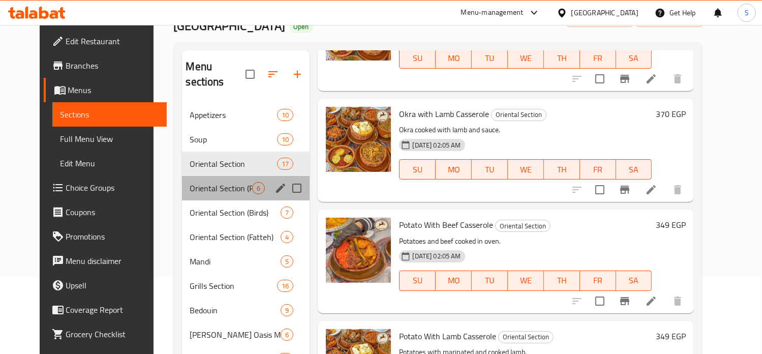
click at [207, 176] on div "Oriental Section (Plain Casseroles) 6" at bounding box center [246, 188] width 128 height 24
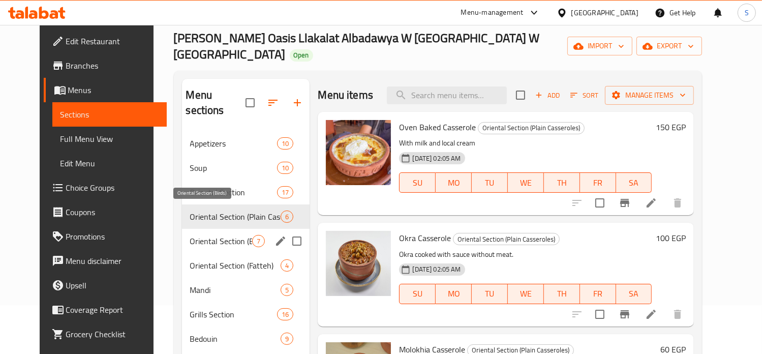
scroll to position [50, 0]
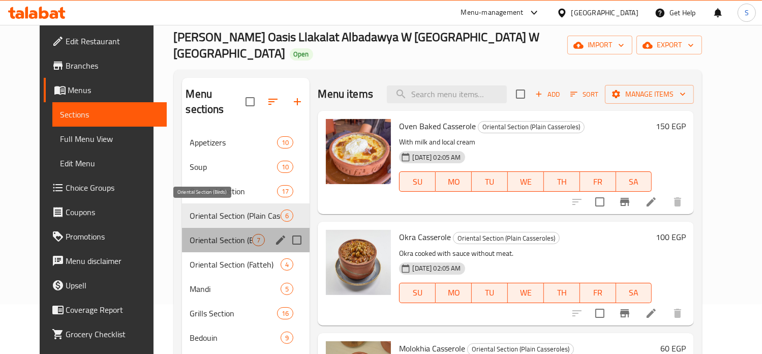
click at [193, 234] on span "Oriental Section (Birds)" at bounding box center [221, 240] width 63 height 12
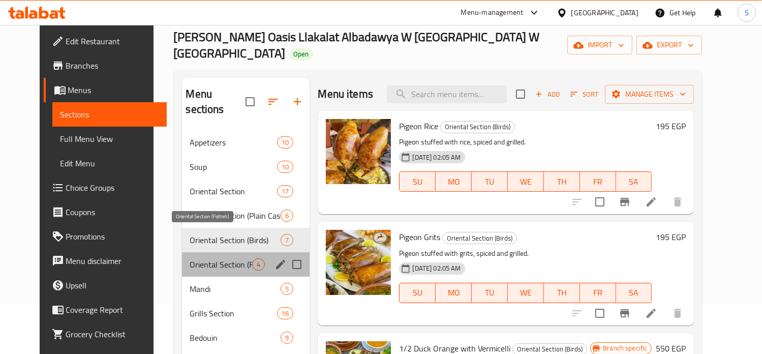
click at [214, 258] on span "Oriental Section (Fatteh)" at bounding box center [221, 264] width 63 height 12
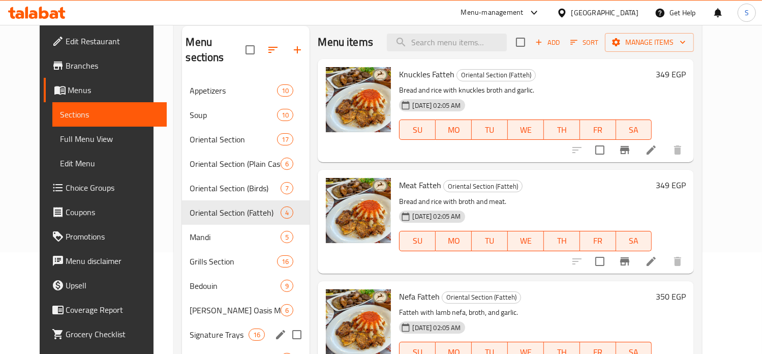
scroll to position [138, 0]
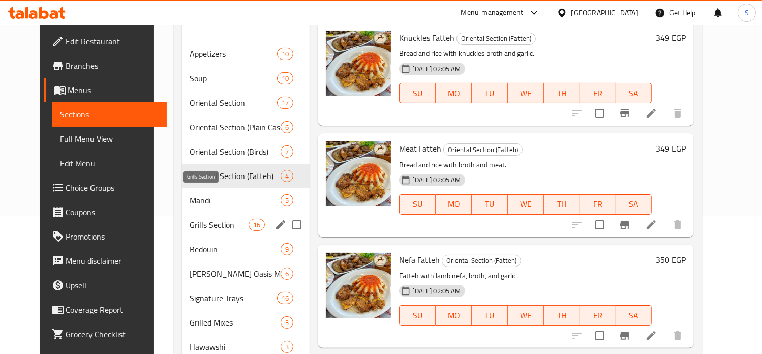
click at [191, 219] on span "Grills Section" at bounding box center [219, 225] width 59 height 12
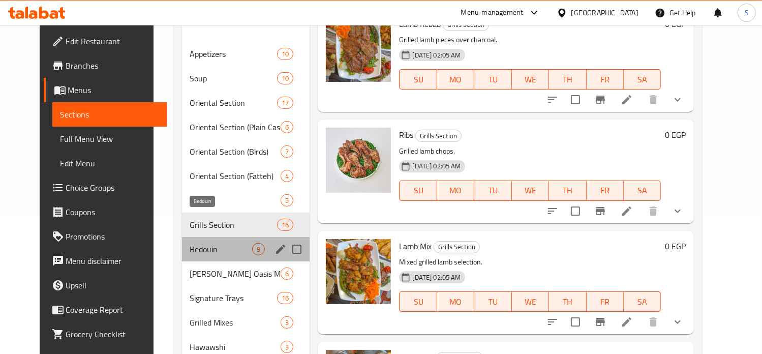
click at [191, 243] on span "Bedouin" at bounding box center [221, 249] width 63 height 12
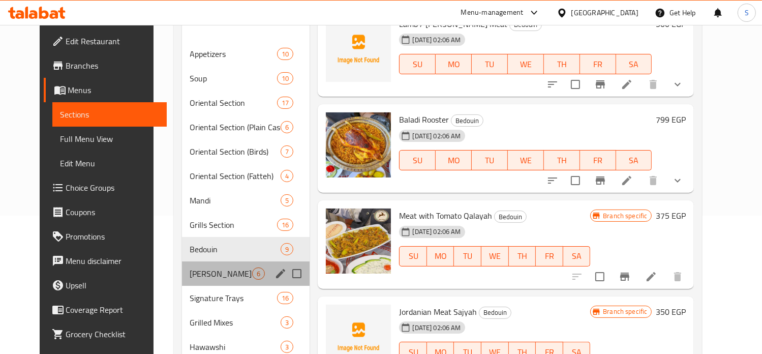
click at [193, 261] on div "[PERSON_NAME] Oasis Meals 6" at bounding box center [246, 273] width 128 height 24
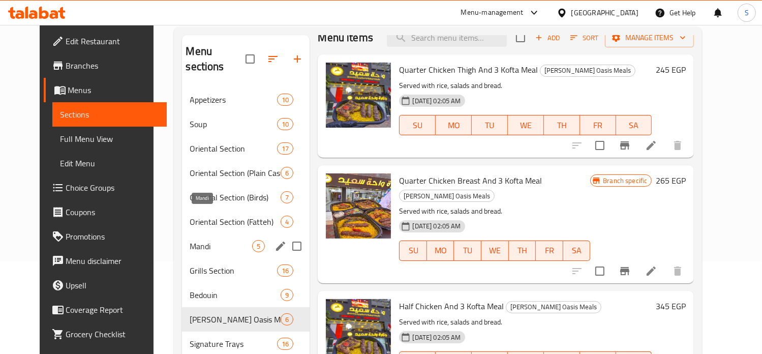
scroll to position [90, 0]
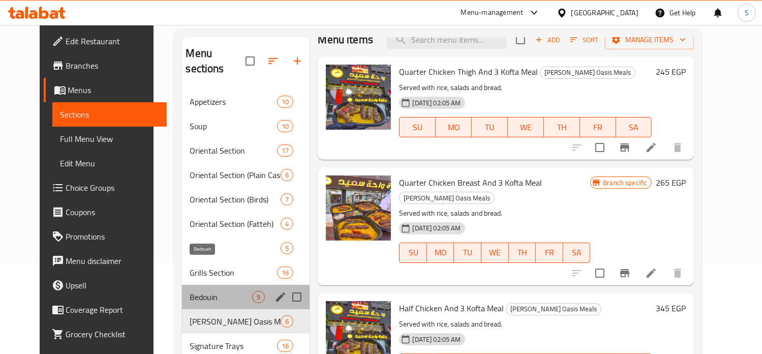
click at [201, 291] on span "Bedouin" at bounding box center [221, 297] width 63 height 12
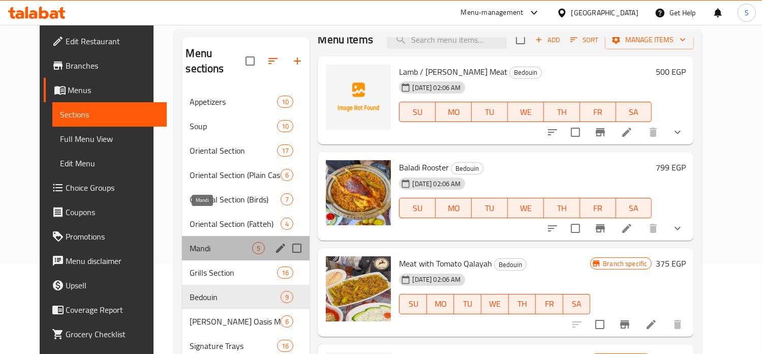
click at [198, 242] on span "Mandi" at bounding box center [221, 248] width 63 height 12
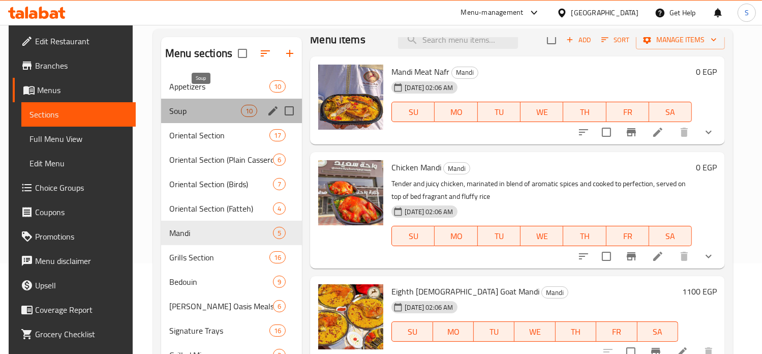
click at [228, 105] on span "Soup" at bounding box center [205, 111] width 72 height 12
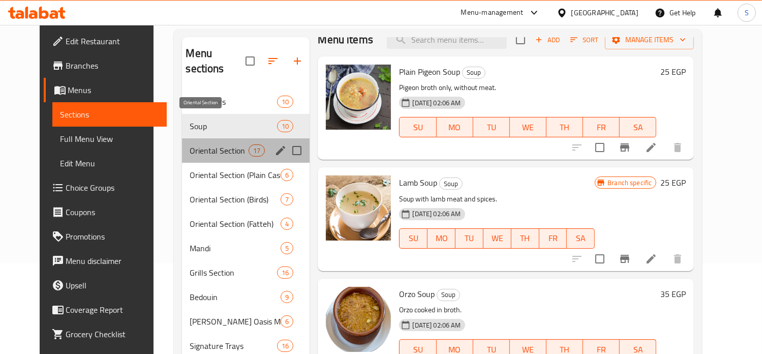
click at [204, 144] on span "Oriental Section" at bounding box center [219, 150] width 59 height 12
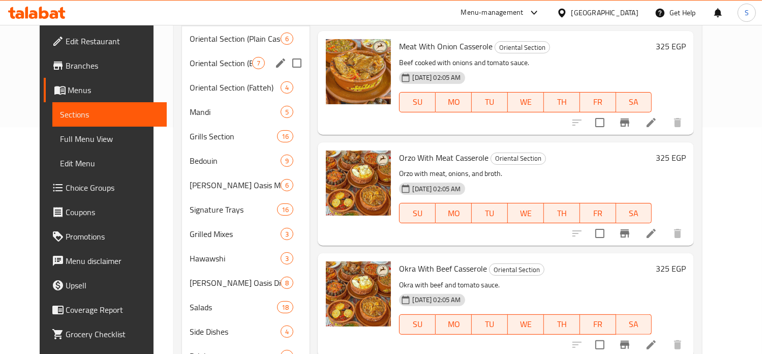
scroll to position [228, 0]
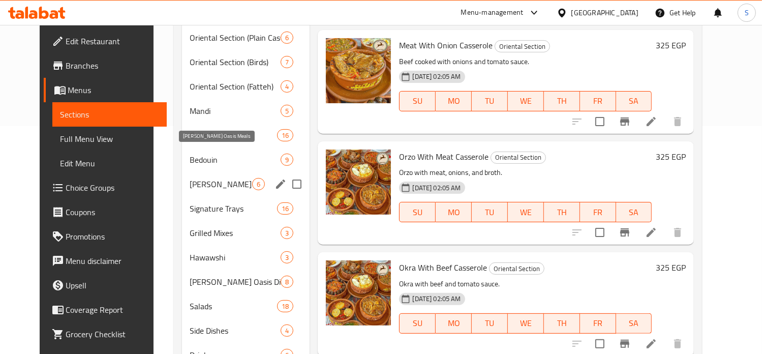
click at [191, 178] on span "[PERSON_NAME] Oasis Meals" at bounding box center [221, 184] width 63 height 12
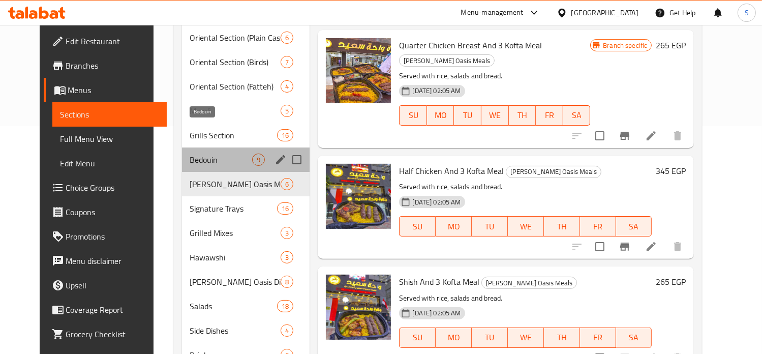
click at [190, 154] on span "Bedouin" at bounding box center [221, 160] width 63 height 12
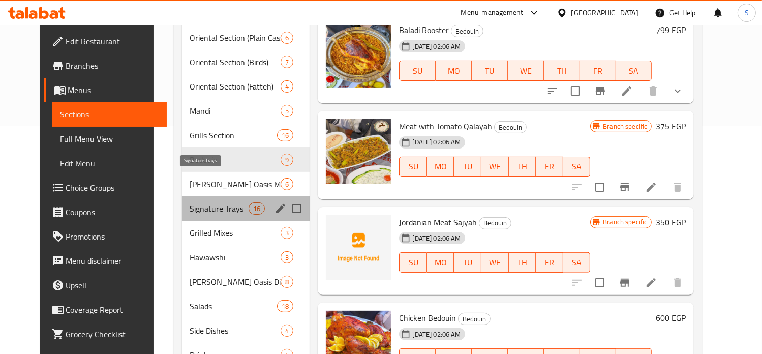
click at [212, 202] on span "Signature Trays" at bounding box center [219, 208] width 59 height 12
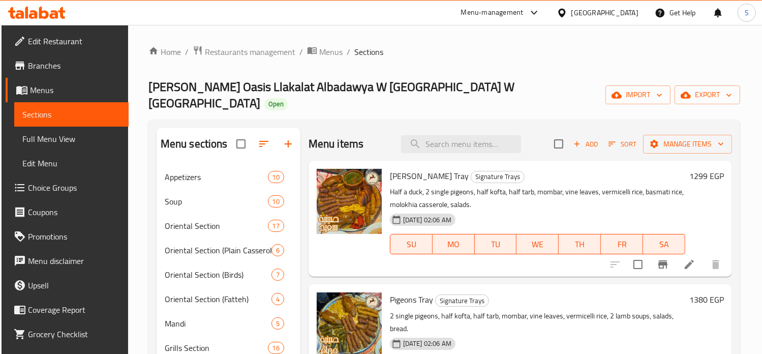
click at [689, 169] on h6 "1299 EGP" at bounding box center [706, 176] width 35 height 14
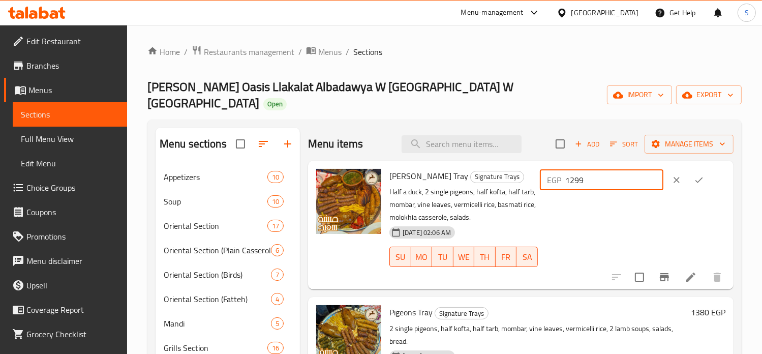
click at [589, 170] on input "1299" at bounding box center [614, 180] width 98 height 20
type input "1499"
click at [695, 175] on icon "ok" at bounding box center [699, 180] width 10 height 10
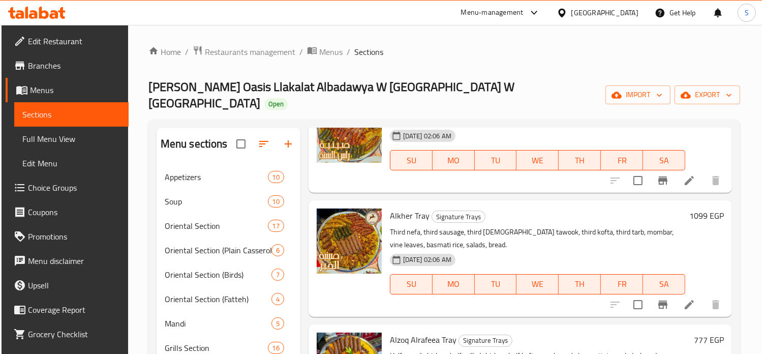
scroll to position [319, 0]
click at [692, 215] on h6 "1099 EGP" at bounding box center [706, 215] width 35 height 14
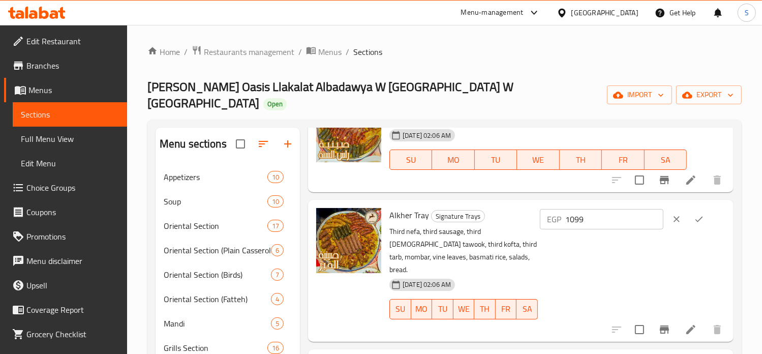
click at [589, 219] on input "1099" at bounding box center [614, 219] width 98 height 20
type input "1400"
click at [700, 223] on button "ok" at bounding box center [699, 219] width 22 height 22
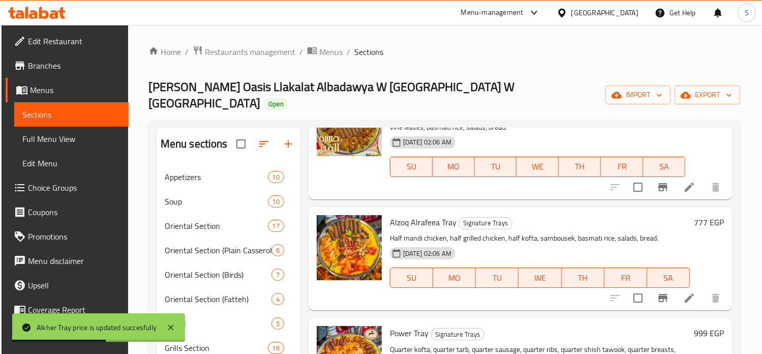
scroll to position [437, 0]
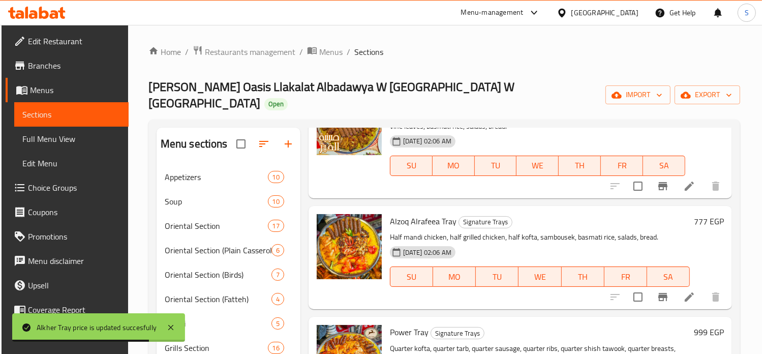
click at [696, 223] on h6 "777 EGP" at bounding box center [709, 221] width 30 height 14
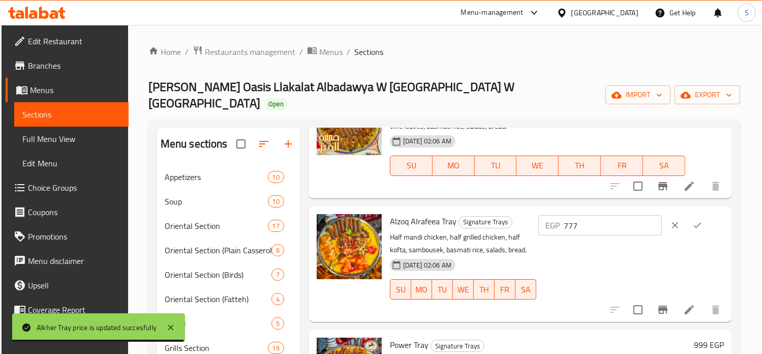
click at [596, 222] on input "777" at bounding box center [613, 225] width 98 height 20
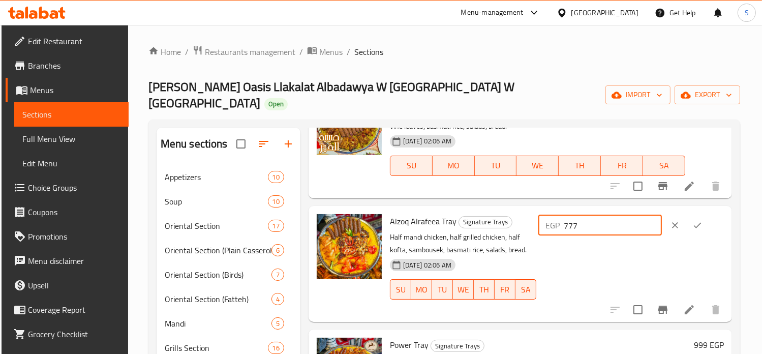
click at [596, 222] on input "777" at bounding box center [613, 225] width 98 height 20
type input "999"
click at [695, 225] on icon "ok" at bounding box center [697, 225] width 10 height 10
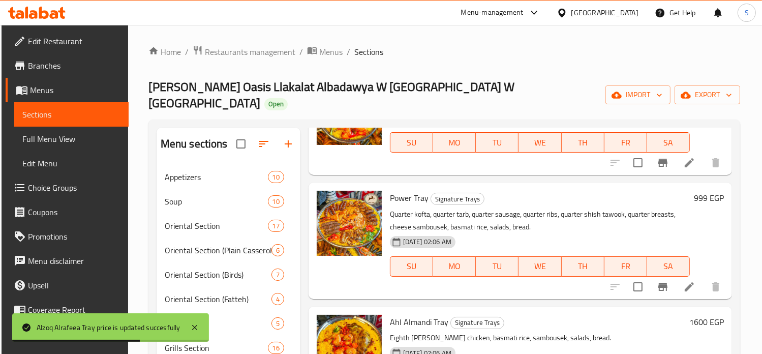
scroll to position [571, 0]
click at [694, 194] on h6 "999 EGP" at bounding box center [709, 198] width 30 height 14
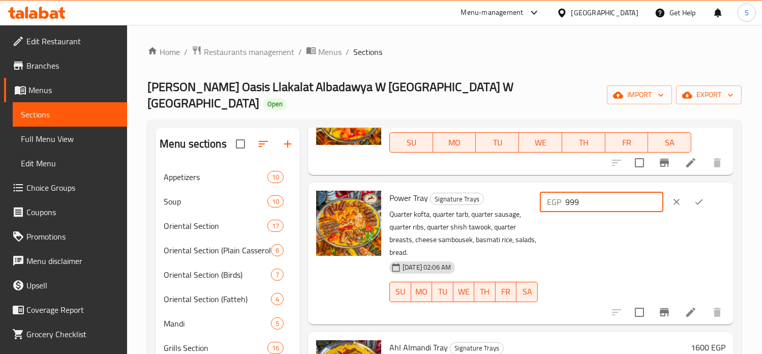
click at [585, 203] on input "999" at bounding box center [614, 202] width 98 height 20
type input "1200"
click at [698, 205] on icon "ok" at bounding box center [699, 202] width 10 height 10
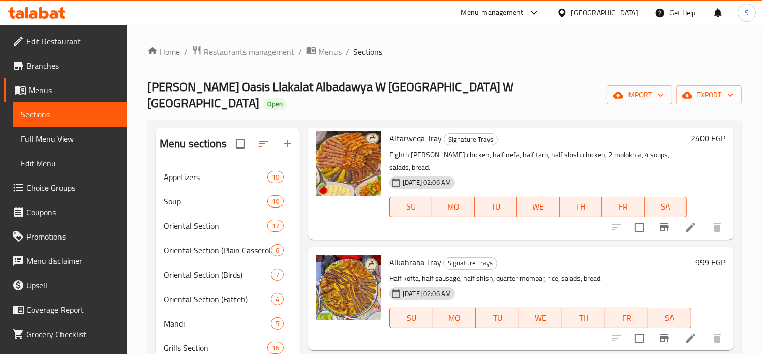
scroll to position [868, 0]
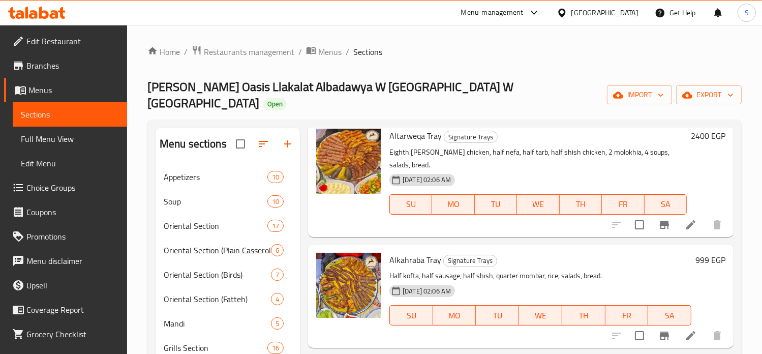
click at [697, 259] on h6 "999 EGP" at bounding box center [710, 260] width 30 height 14
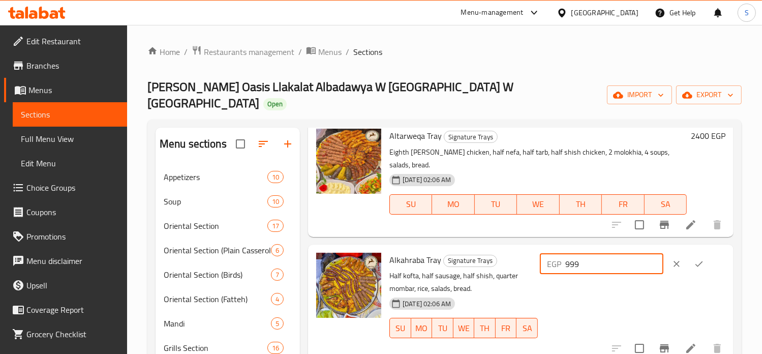
click at [587, 259] on input "999" at bounding box center [614, 264] width 98 height 20
type input "1200"
click at [697, 265] on icon "ok" at bounding box center [699, 264] width 10 height 10
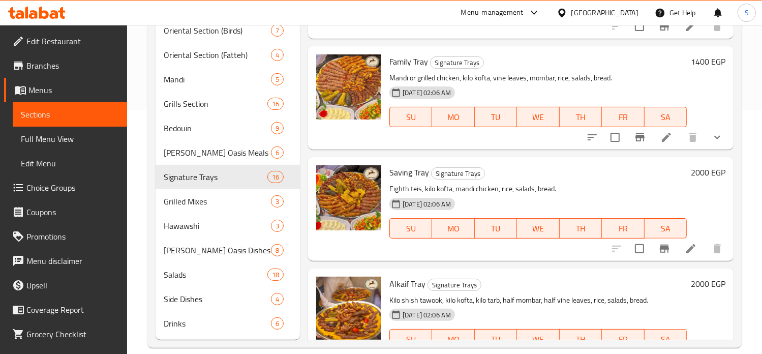
scroll to position [910, 0]
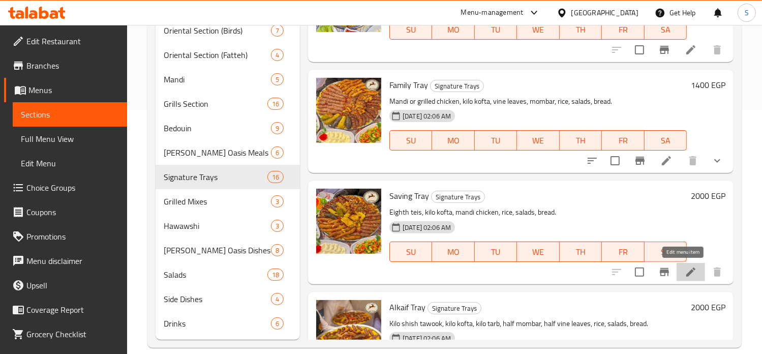
click at [685, 272] on icon at bounding box center [691, 272] width 12 height 12
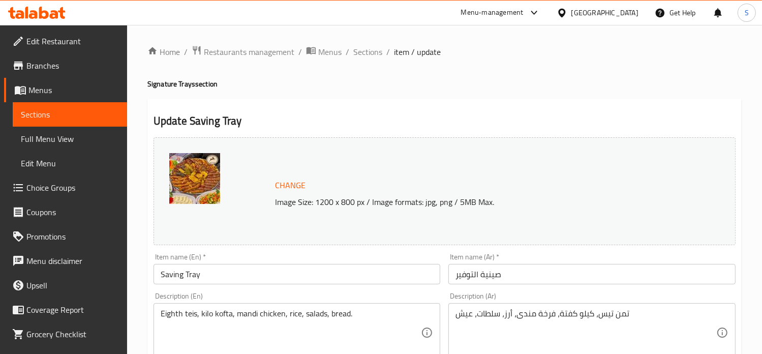
scroll to position [378, 0]
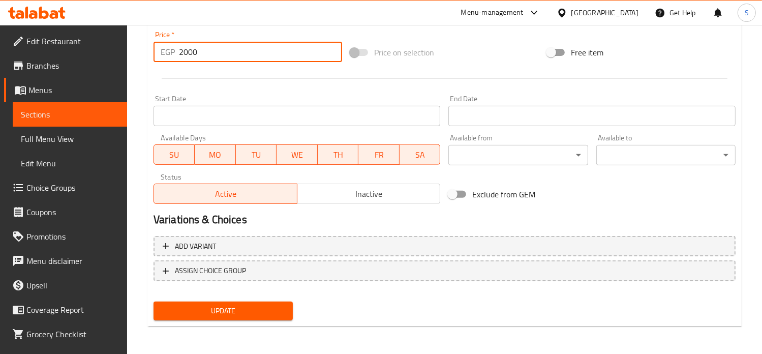
click at [184, 53] on input "2000" at bounding box center [260, 52] width 163 height 20
type input "2500"
click at [154, 301] on button "Update" at bounding box center [223, 310] width 139 height 19
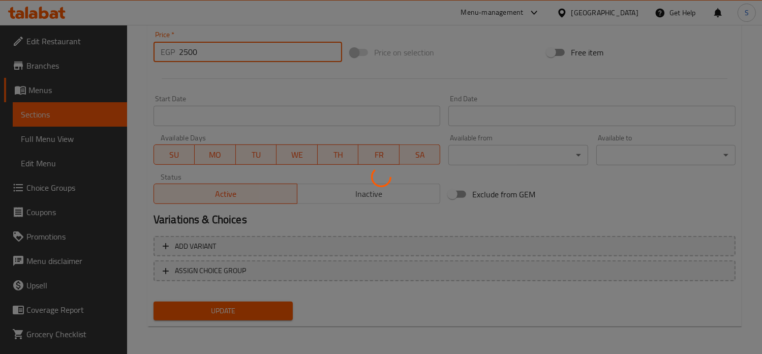
scroll to position [0, 0]
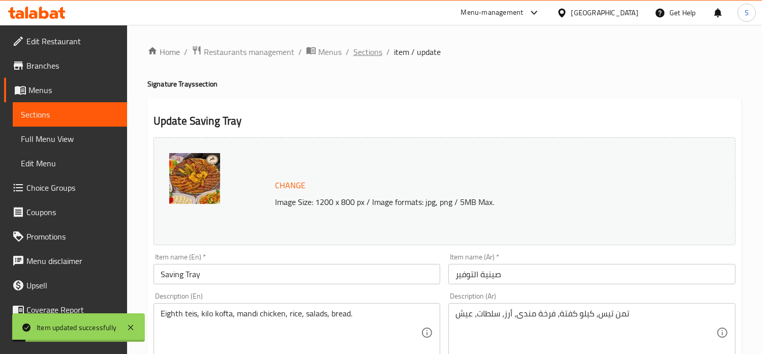
click at [372, 58] on span "Sections" at bounding box center [367, 52] width 29 height 12
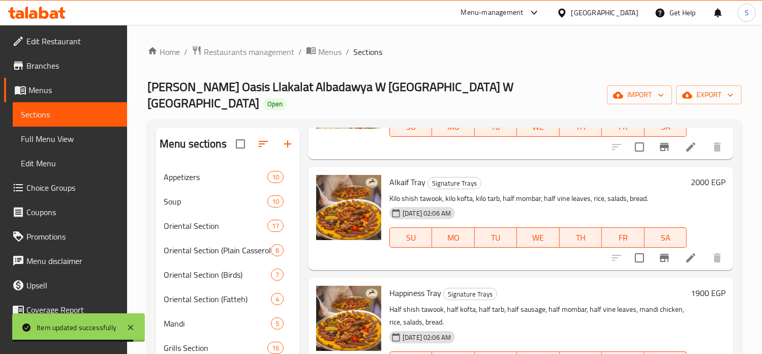
scroll to position [1281, 0]
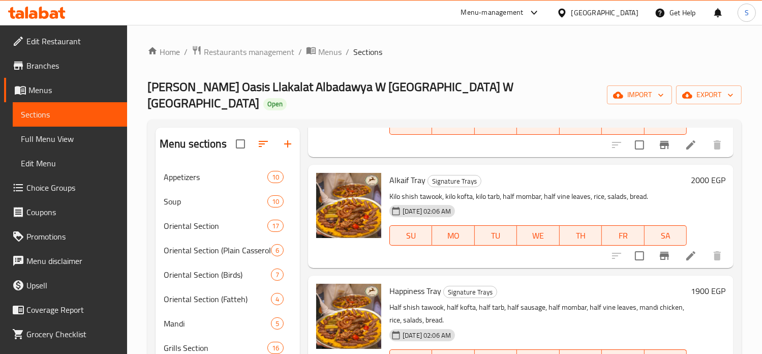
click at [691, 178] on h6 "2000 EGP" at bounding box center [708, 180] width 35 height 14
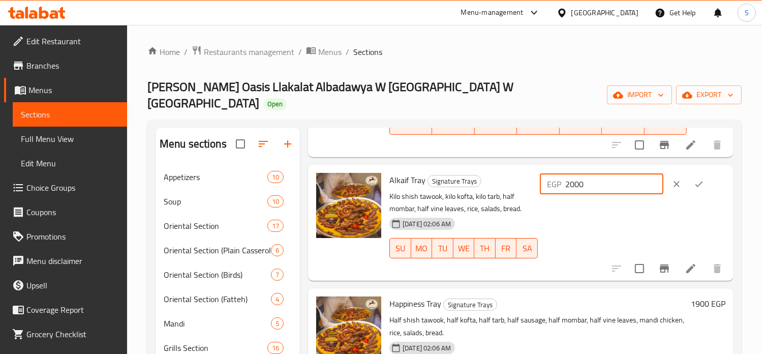
click at [586, 182] on input "2000" at bounding box center [614, 184] width 98 height 20
type input "2400"
click at [700, 185] on icon "ok" at bounding box center [699, 184] width 10 height 10
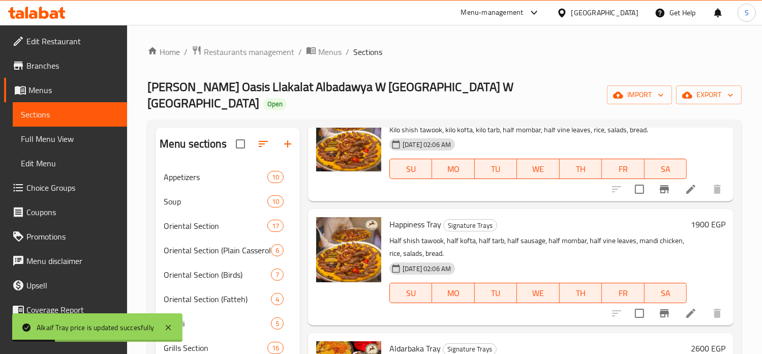
scroll to position [1349, 0]
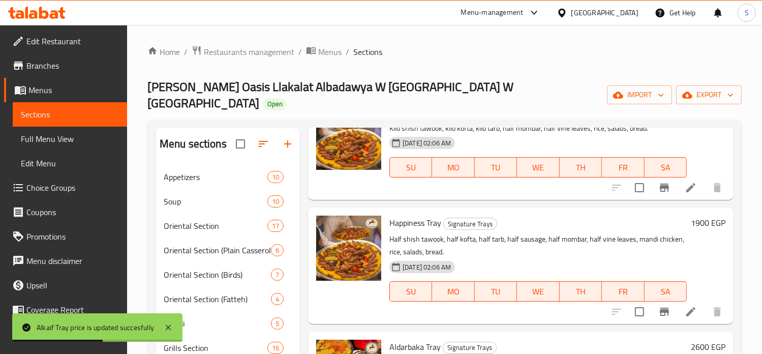
click at [694, 222] on h6 "1900 EGP" at bounding box center [708, 223] width 35 height 14
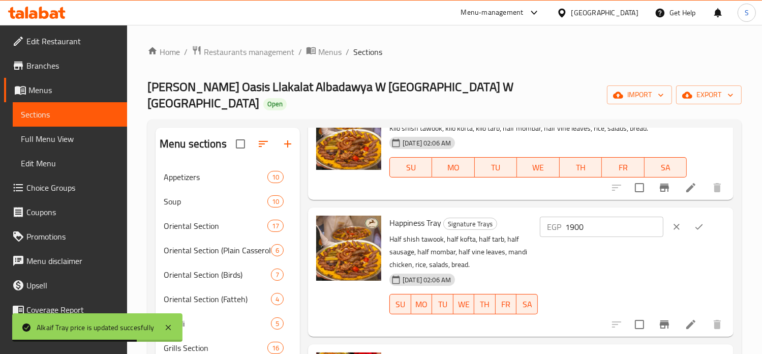
click at [589, 229] on input "1900" at bounding box center [614, 227] width 98 height 20
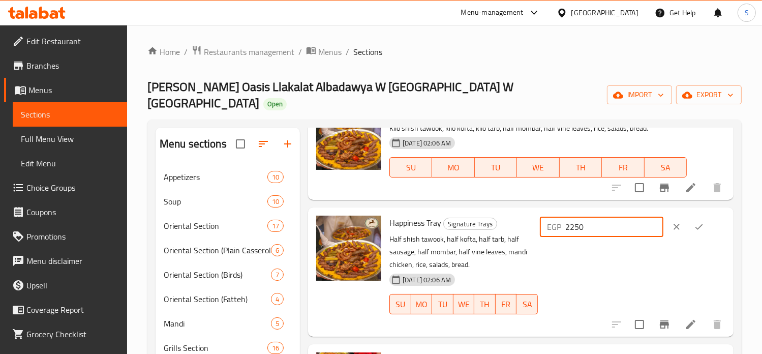
type input "2250"
click at [702, 232] on button "ok" at bounding box center [699, 227] width 22 height 22
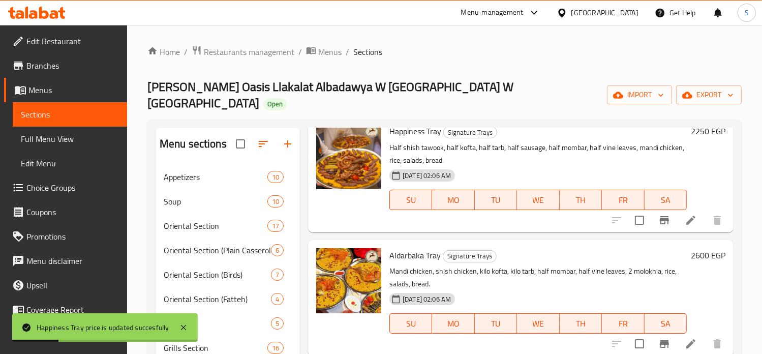
scroll to position [1443, 0]
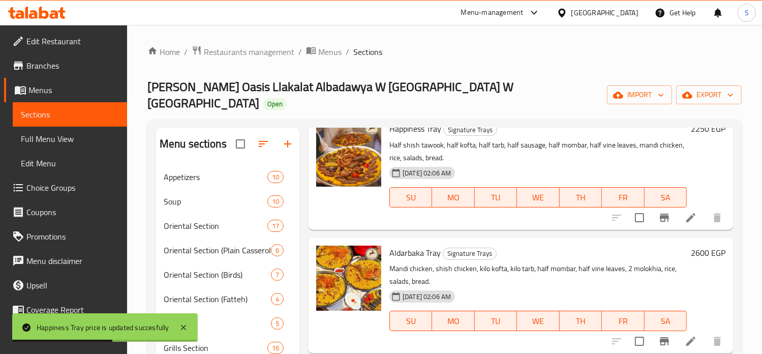
click at [691, 253] on h6 "2600 EGP" at bounding box center [708, 253] width 35 height 14
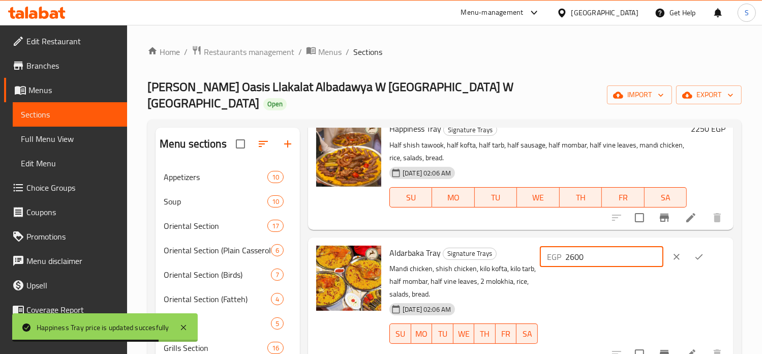
click at [585, 258] on input "2600" at bounding box center [614, 257] width 98 height 20
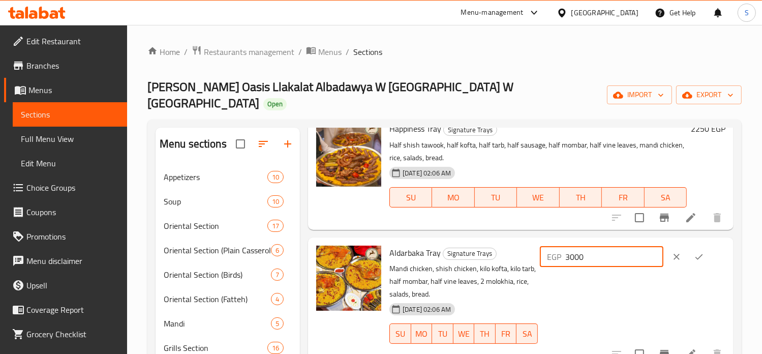
type input "3000"
click at [700, 255] on icon "ok" at bounding box center [699, 257] width 8 height 6
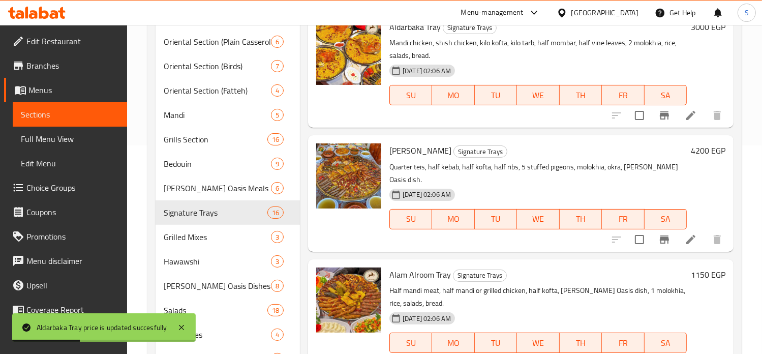
scroll to position [210, 0]
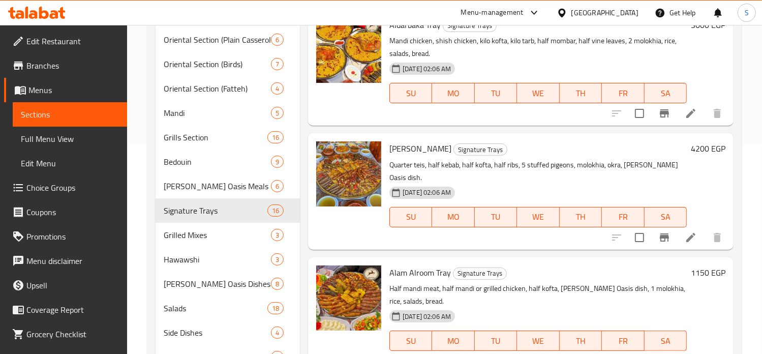
click at [691, 147] on h6 "4200 EGP" at bounding box center [708, 148] width 35 height 14
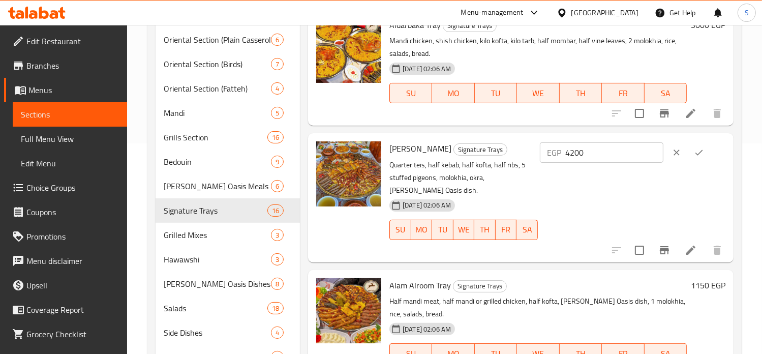
click at [584, 153] on input "4200" at bounding box center [614, 152] width 98 height 20
type input "4999"
click at [694, 152] on icon "ok" at bounding box center [699, 152] width 10 height 10
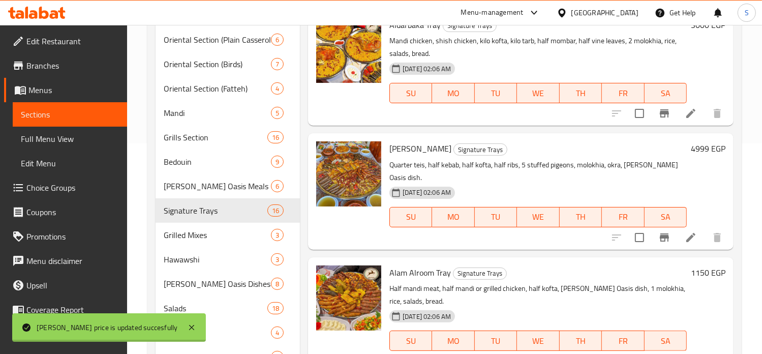
scroll to position [244, 0]
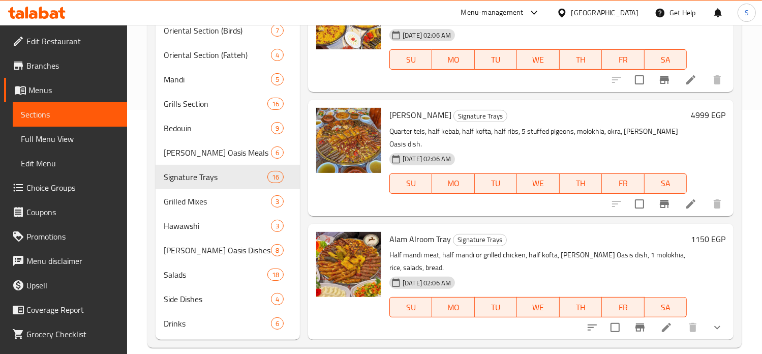
click at [691, 232] on h6 "1150 EGP" at bounding box center [708, 239] width 35 height 14
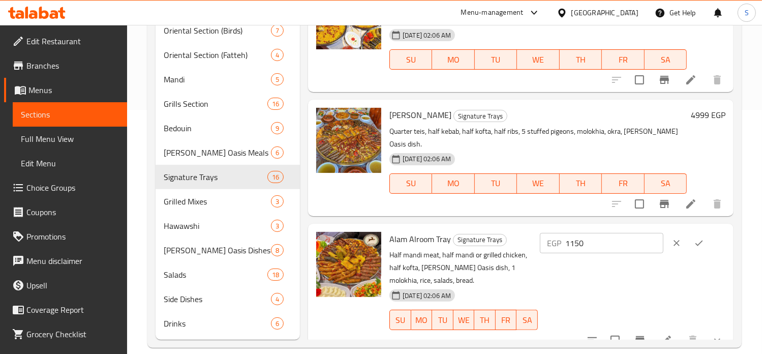
click at [582, 236] on input "1150" at bounding box center [614, 243] width 98 height 20
type input "1399"
click at [704, 232] on button "ok" at bounding box center [699, 243] width 22 height 22
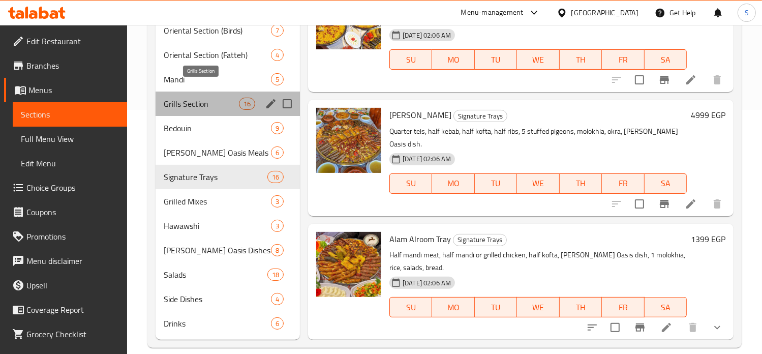
click at [186, 98] on span "Grills Section" at bounding box center [201, 104] width 75 height 12
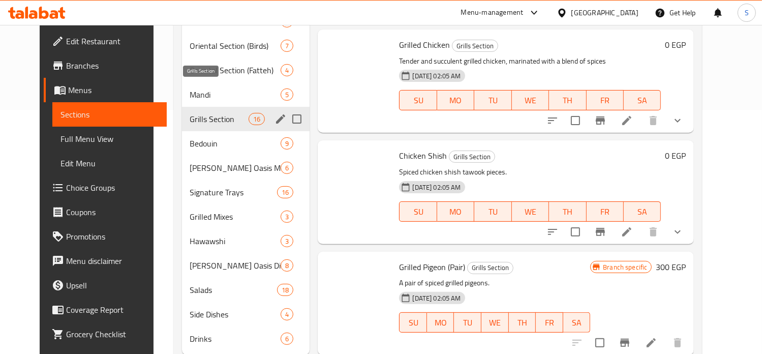
scroll to position [1346, 0]
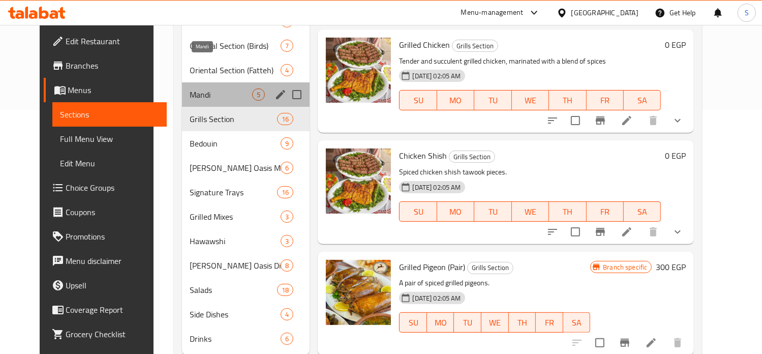
click at [190, 88] on span "Mandi" at bounding box center [221, 94] width 63 height 12
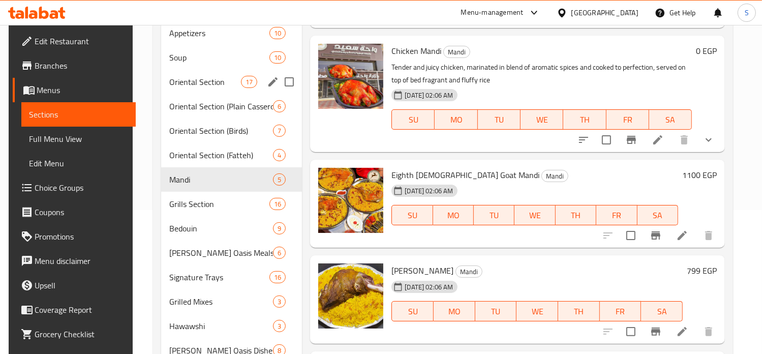
scroll to position [143, 0]
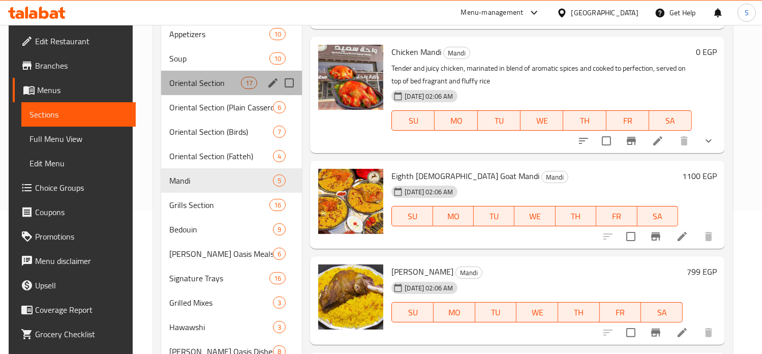
click at [205, 75] on div "Oriental Section 17" at bounding box center [231, 83] width 141 height 24
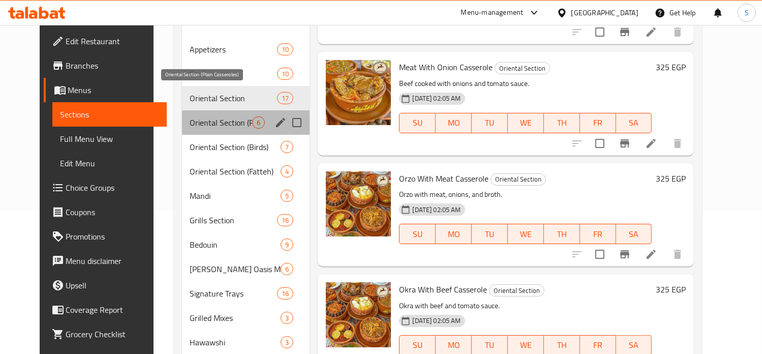
click at [200, 116] on span "Oriental Section (Plain Casseroles)" at bounding box center [221, 122] width 63 height 12
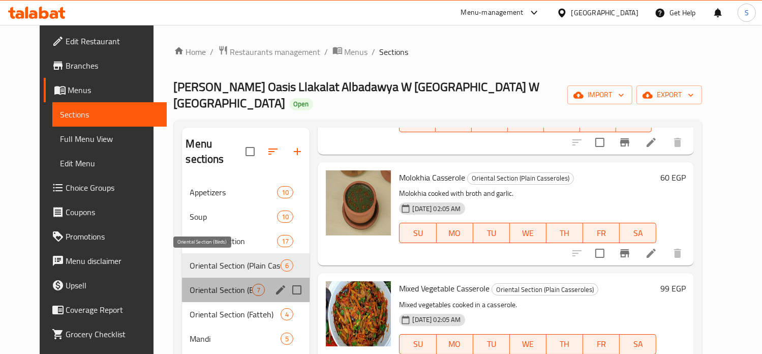
click at [209, 284] on span "Oriental Section (Birds)" at bounding box center [221, 290] width 63 height 12
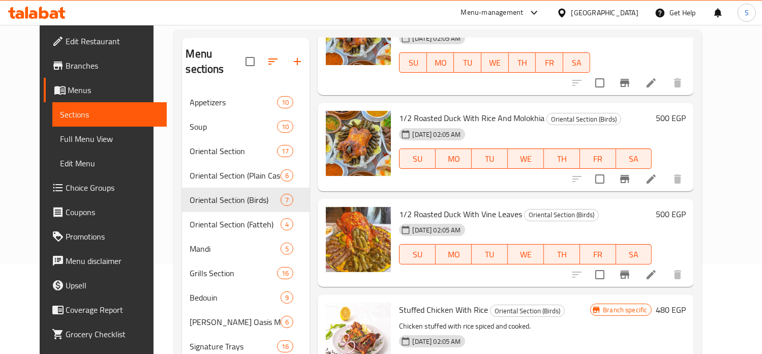
scroll to position [79, 0]
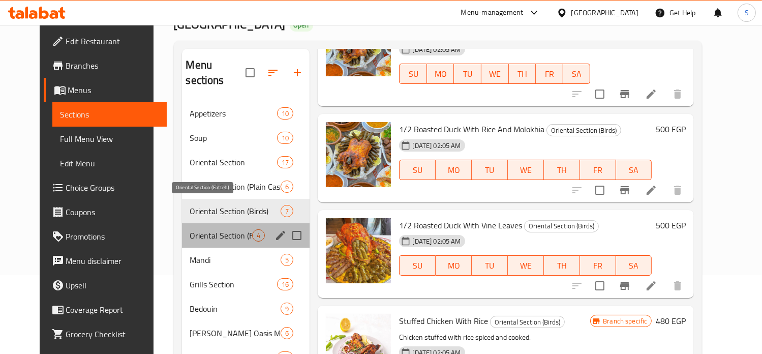
click at [229, 229] on span "Oriental Section (Fatteh)" at bounding box center [221, 235] width 63 height 12
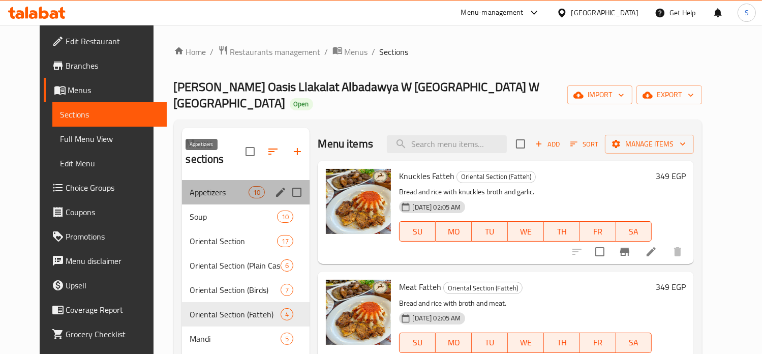
click at [190, 186] on span "Appetizers" at bounding box center [219, 192] width 59 height 12
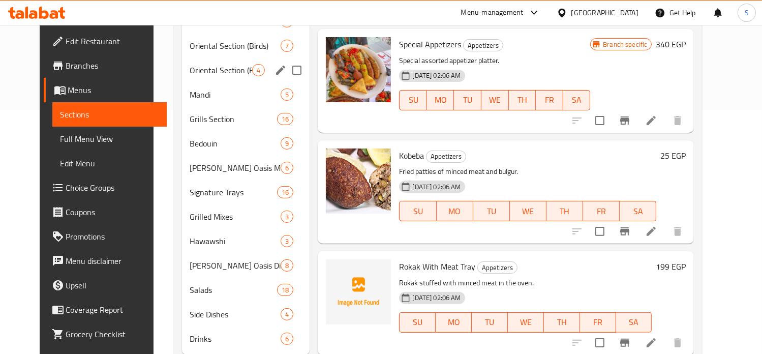
scroll to position [39, 0]
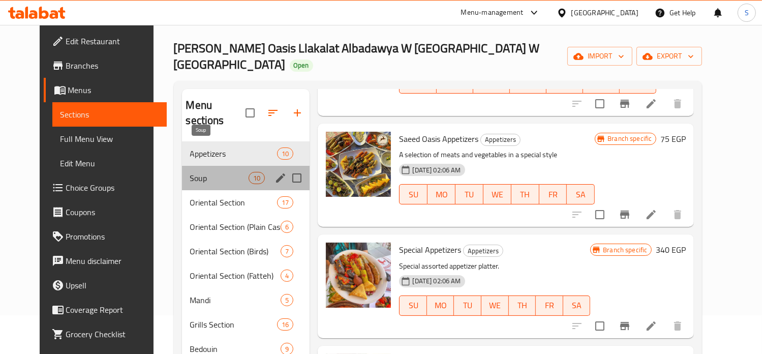
click at [190, 172] on span "Soup" at bounding box center [219, 178] width 59 height 12
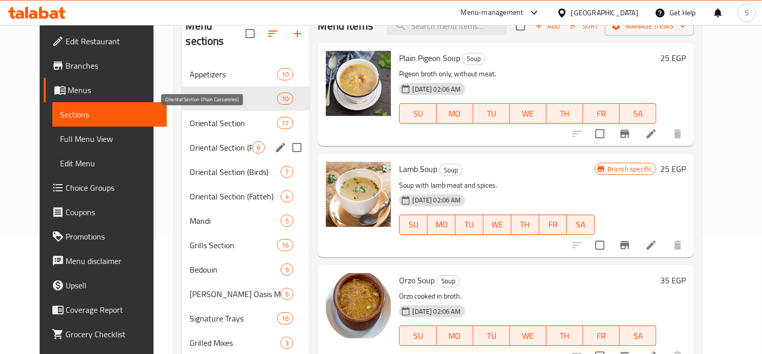
scroll to position [87, 0]
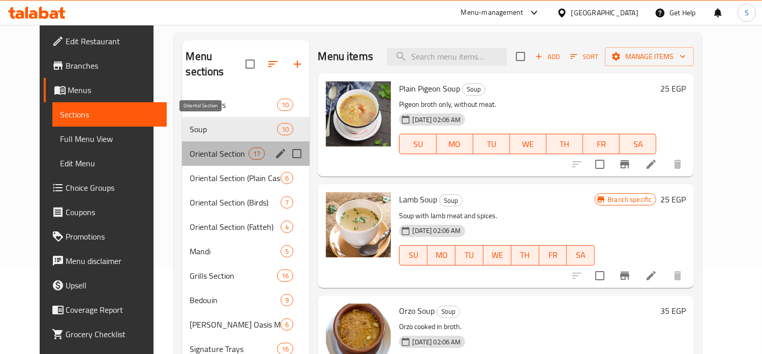
click at [207, 147] on span "Oriental Section" at bounding box center [219, 153] width 59 height 12
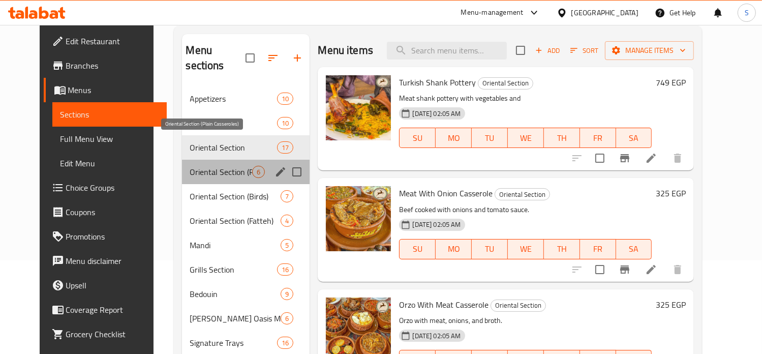
click at [190, 166] on span "Oriental Section (Plain Casseroles)" at bounding box center [221, 172] width 63 height 12
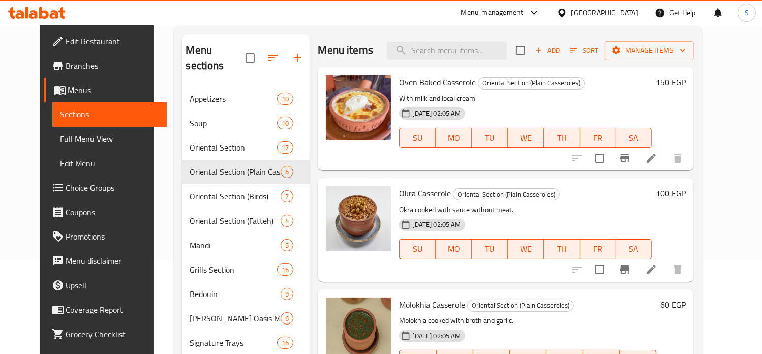
scroll to position [236, 0]
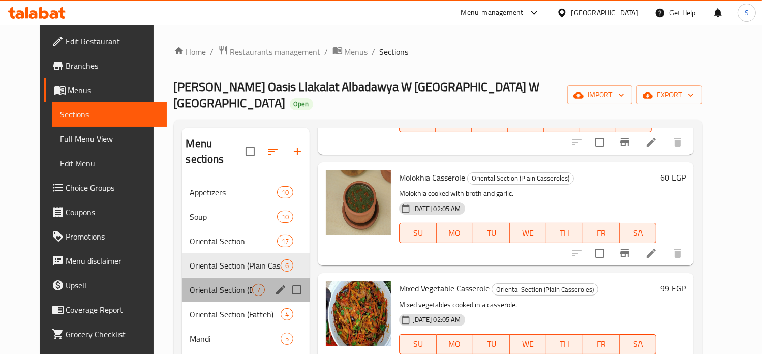
click at [234, 278] on div "Oriental Section (Birds) 7" at bounding box center [246, 290] width 128 height 24
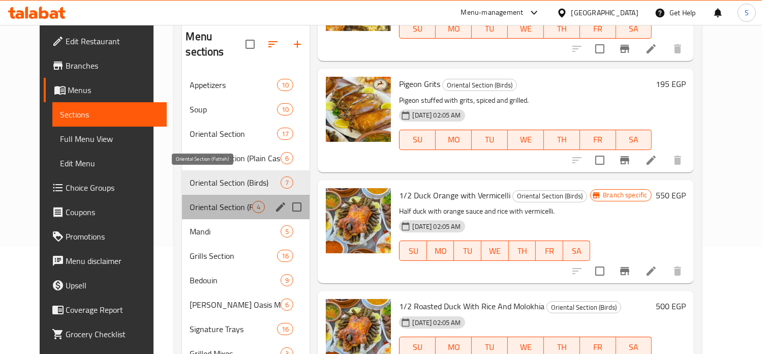
click at [208, 201] on span "Oriental Section (Fatteh)" at bounding box center [221, 207] width 63 height 12
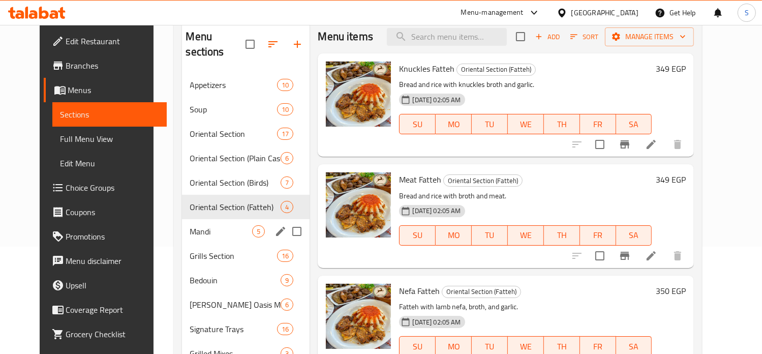
click at [224, 219] on div "Mandi 5" at bounding box center [246, 231] width 128 height 24
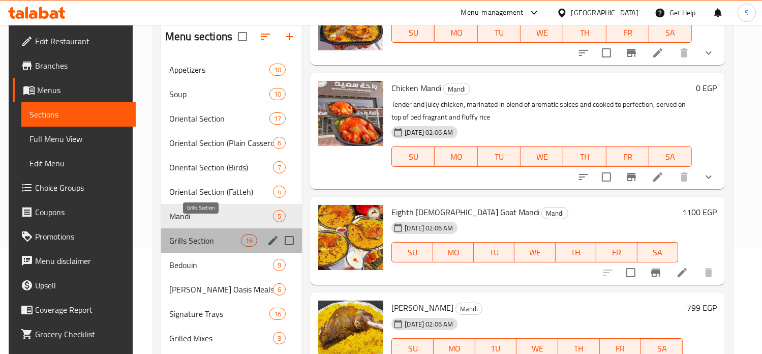
click at [221, 234] on span "Grills Section" at bounding box center [205, 240] width 72 height 12
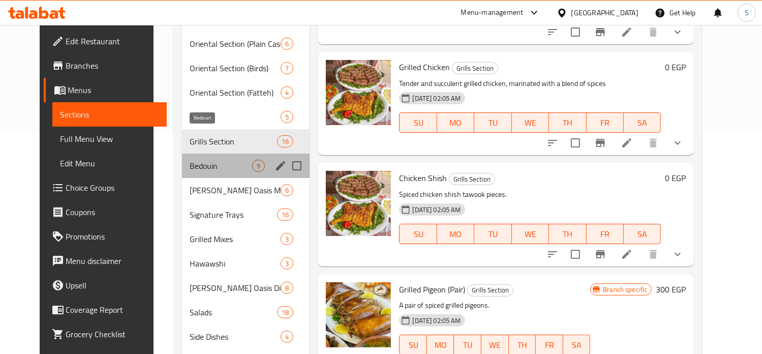
click at [190, 160] on span "Bedouin" at bounding box center [221, 166] width 63 height 12
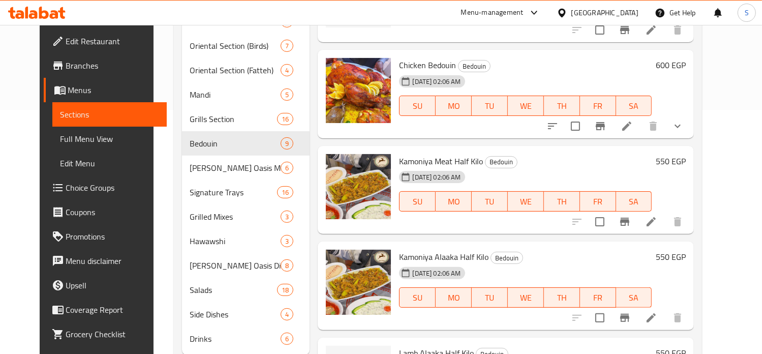
click at [686, 154] on h6 "550 EGP" at bounding box center [671, 161] width 30 height 14
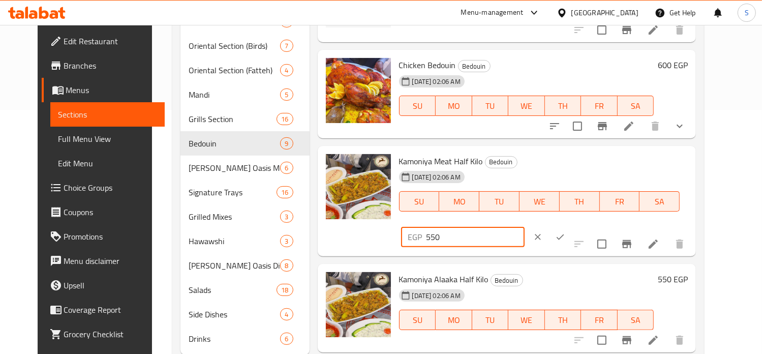
click at [525, 227] on input "550" at bounding box center [476, 237] width 98 height 20
type input "600"
click at [571, 226] on button "ok" at bounding box center [560, 237] width 22 height 22
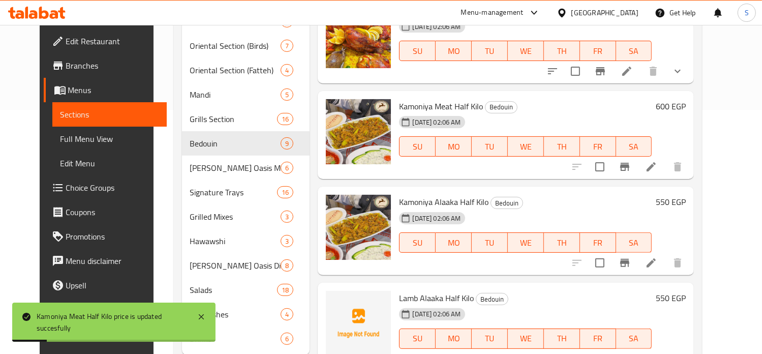
click at [686, 195] on h6 "550 EGP" at bounding box center [671, 202] width 30 height 14
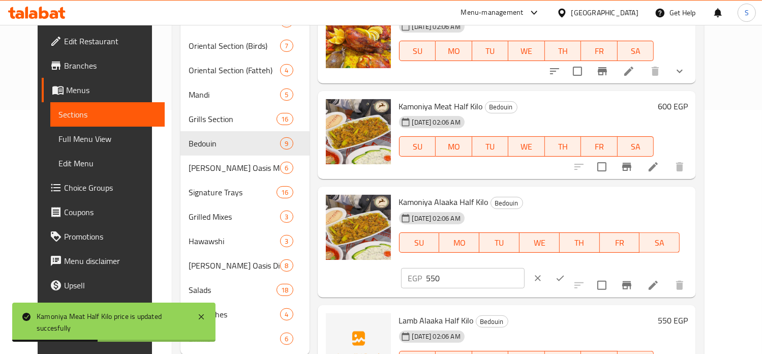
click at [525, 268] on input "550" at bounding box center [476, 278] width 98 height 20
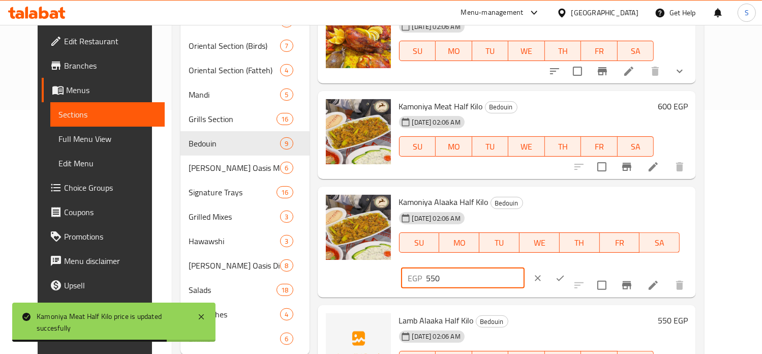
click at [525, 268] on input "550" at bounding box center [476, 278] width 98 height 20
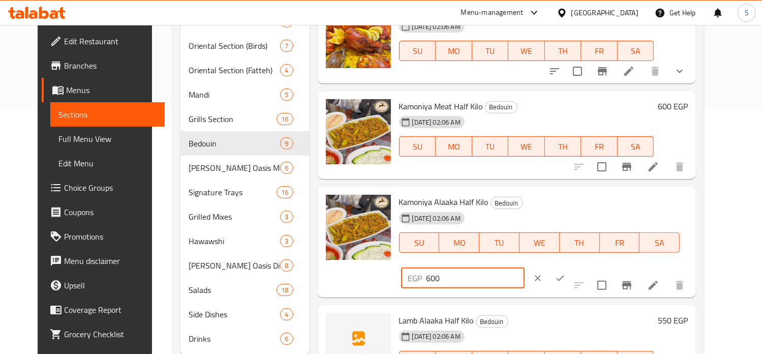
type input "600"
click at [565, 273] on icon "ok" at bounding box center [560, 278] width 10 height 10
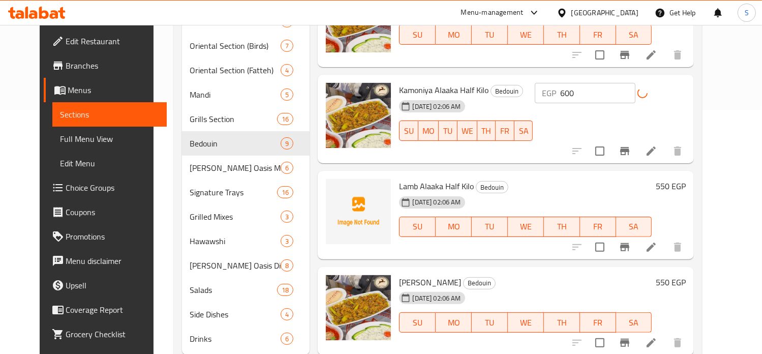
scroll to position [432, 0]
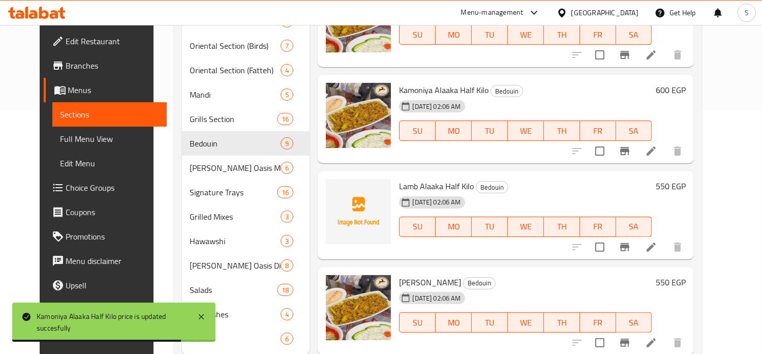
click at [686, 275] on h6 "550 EGP" at bounding box center [671, 282] width 30 height 14
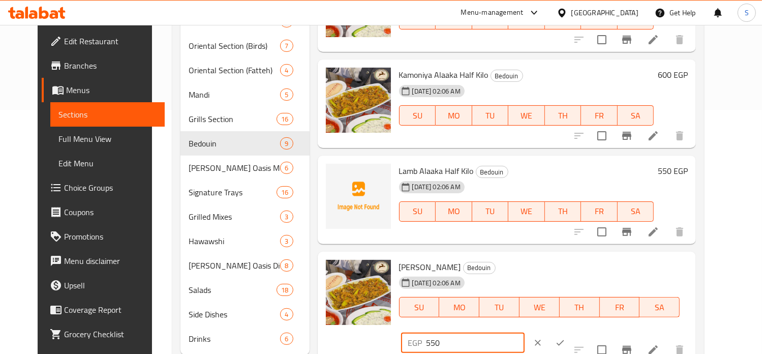
click at [525, 332] on input "550" at bounding box center [476, 342] width 98 height 20
type input "0"
type input "600"
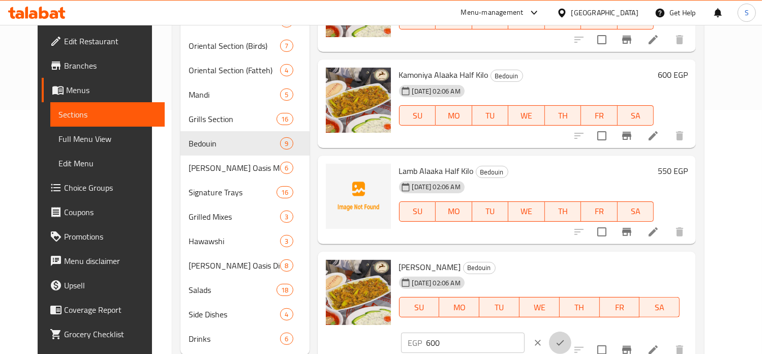
click at [571, 331] on button "ok" at bounding box center [560, 342] width 22 height 22
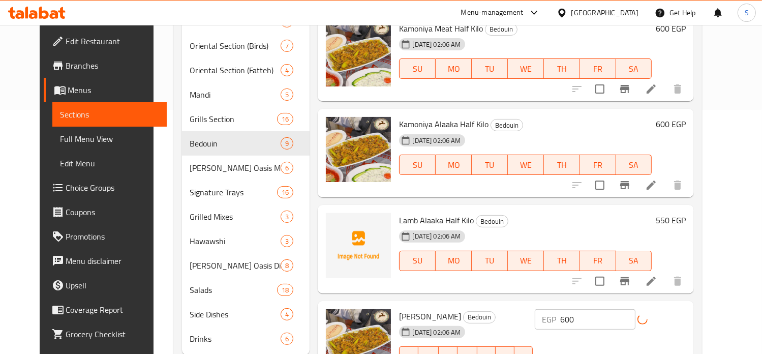
scroll to position [402, 0]
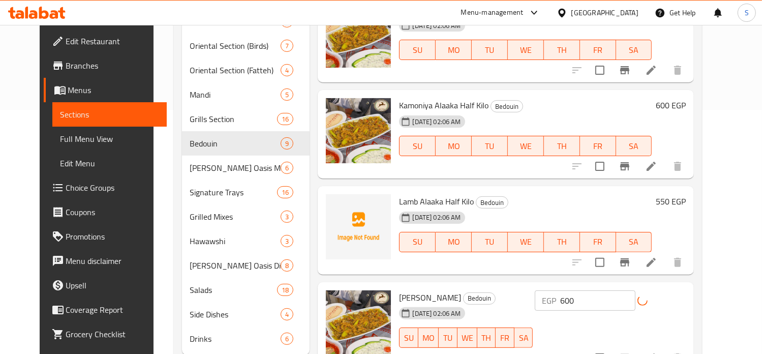
click at [686, 194] on h6 "550 EGP" at bounding box center [671, 201] width 30 height 14
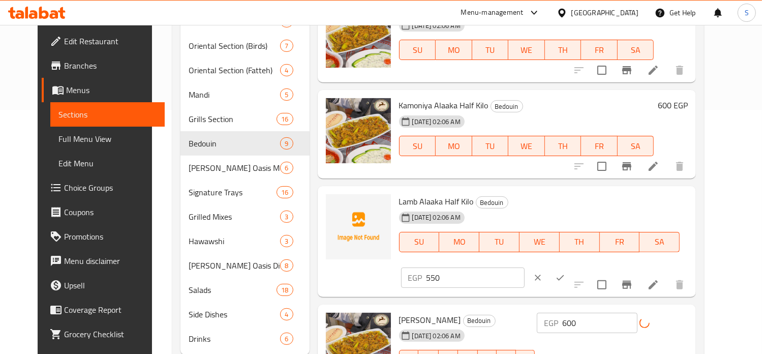
click at [525, 267] on input "550" at bounding box center [476, 277] width 98 height 20
type input "600"
click at [565, 272] on icon "ok" at bounding box center [560, 277] width 10 height 10
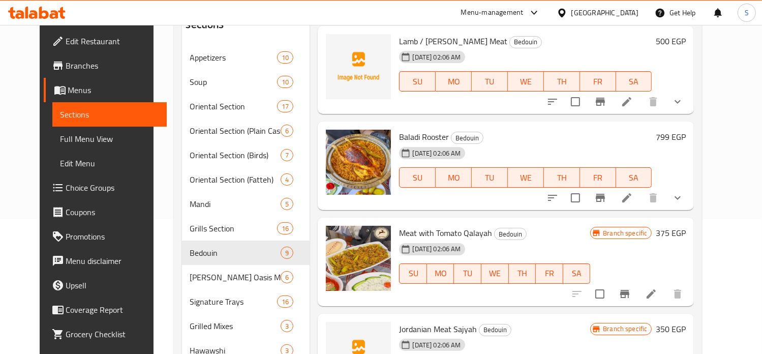
scroll to position [146, 0]
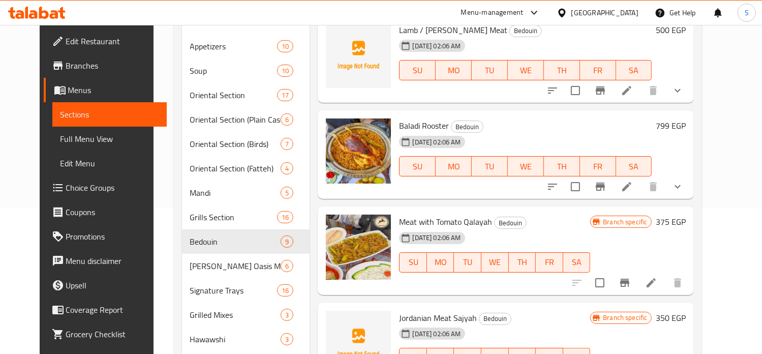
drag, startPoint x: 548, startPoint y: 154, endPoint x: 569, endPoint y: 144, distance: 23.0
click at [569, 156] on div "SU MO TU WE TH FR SA" at bounding box center [525, 166] width 253 height 20
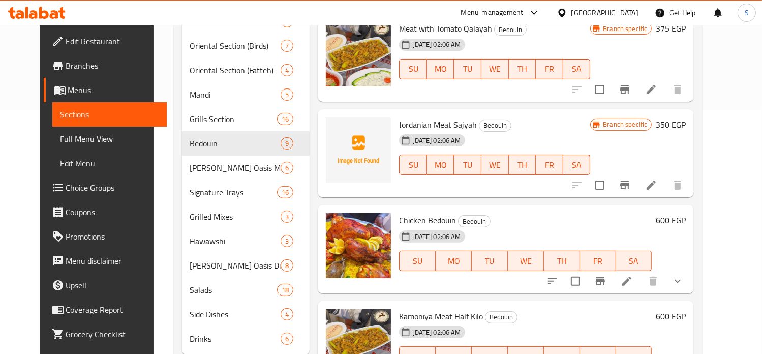
scroll to position [94, 0]
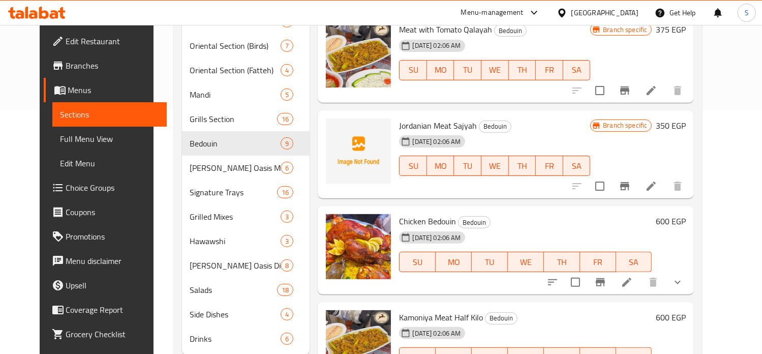
type button "3"
